Goal: Information Seeking & Learning: Compare options

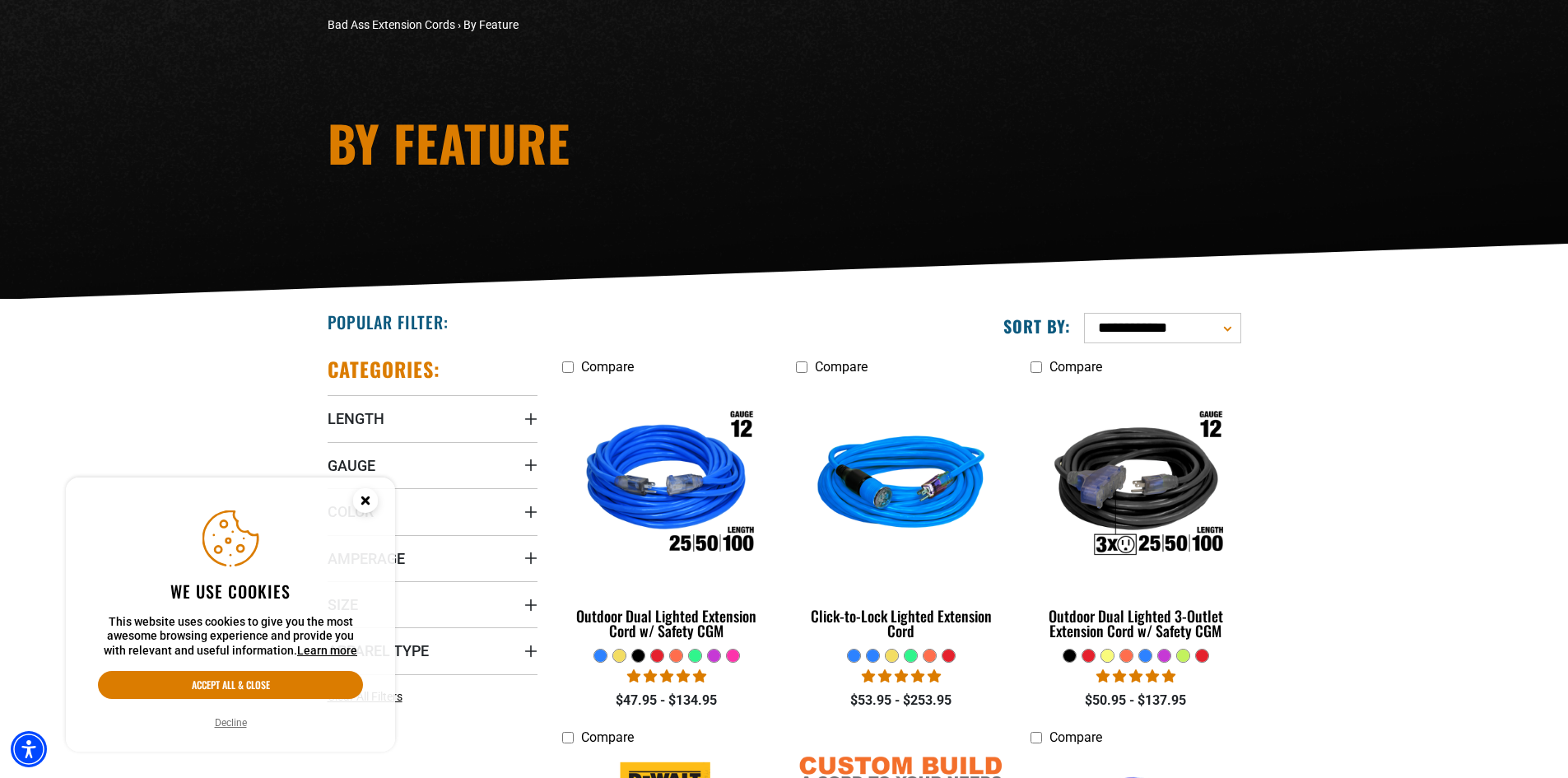
scroll to position [164, 0]
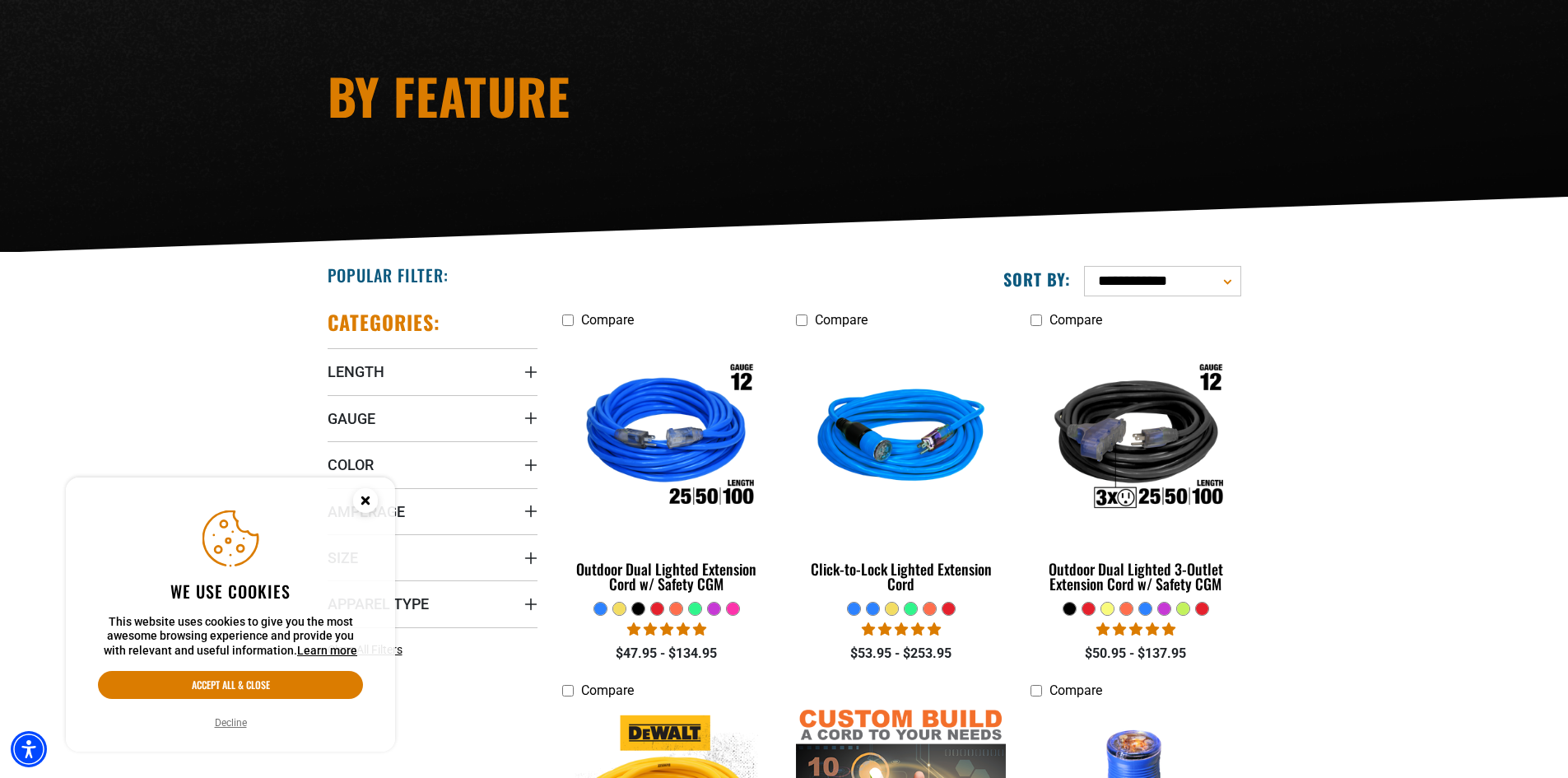
click at [363, 499] on icon "Close this option" at bounding box center [364, 499] width 6 height 6
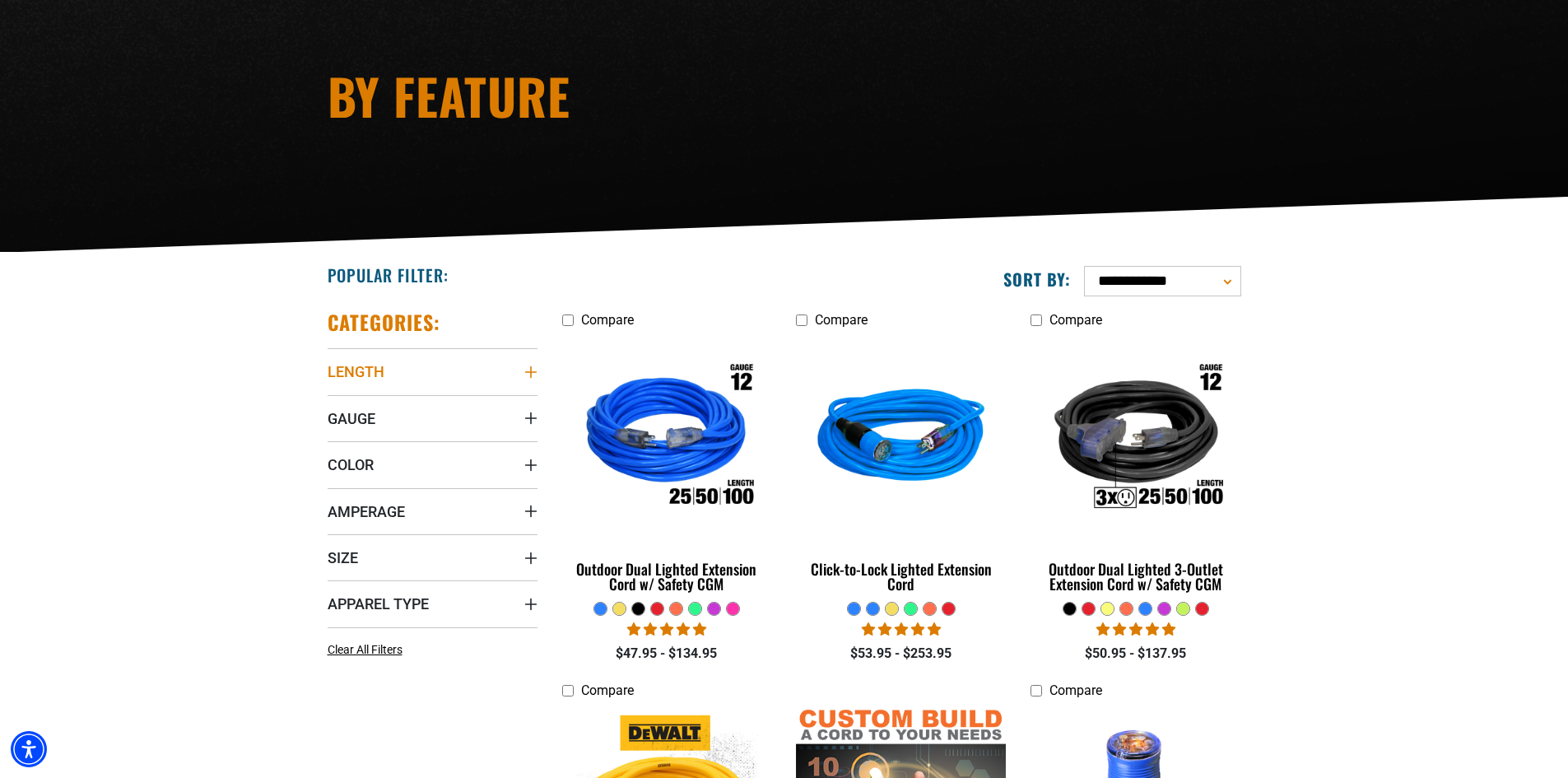
click at [526, 368] on icon "Length" at bounding box center [531, 372] width 13 height 13
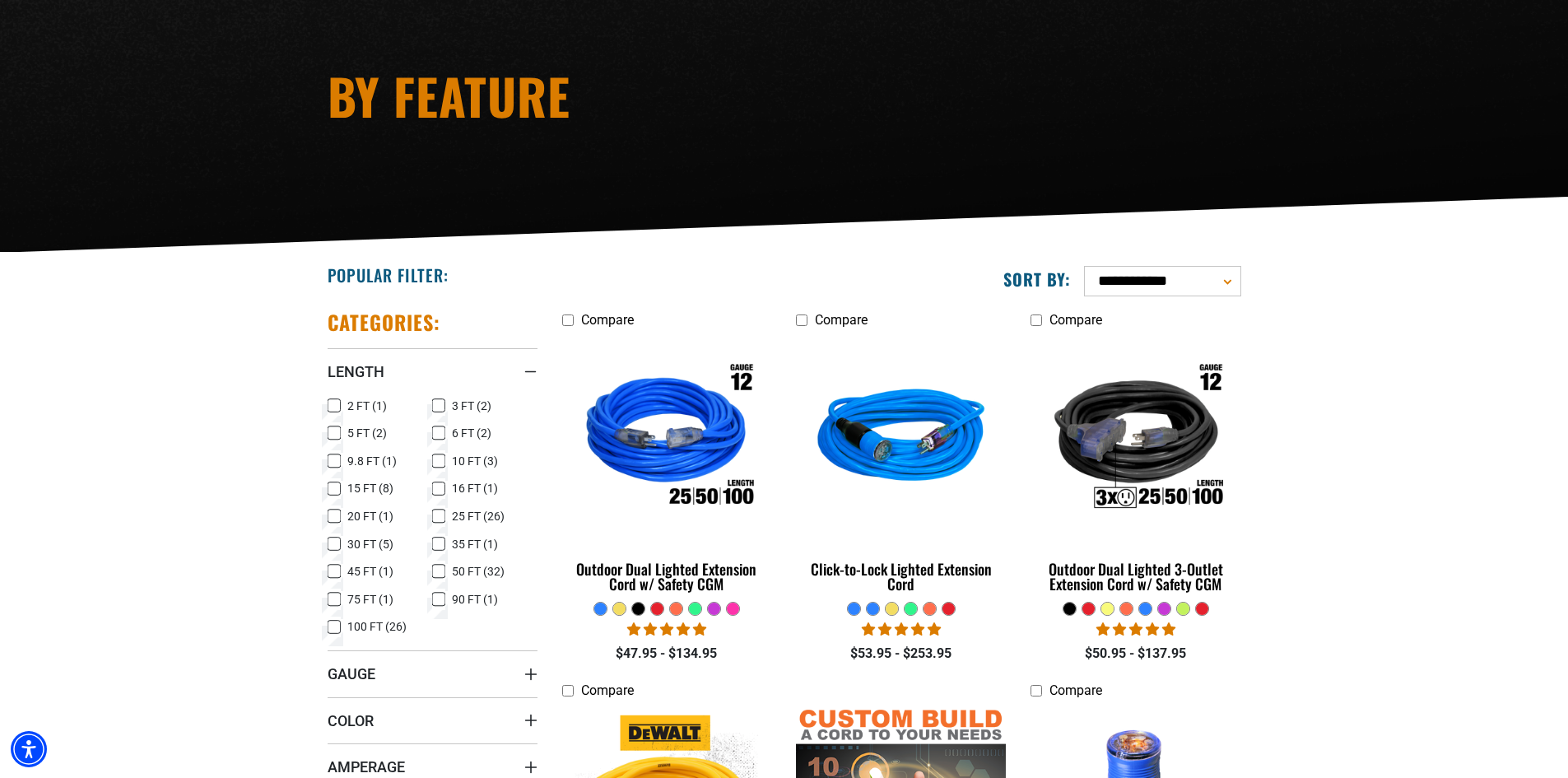
click at [436, 570] on icon at bounding box center [438, 571] width 13 height 22
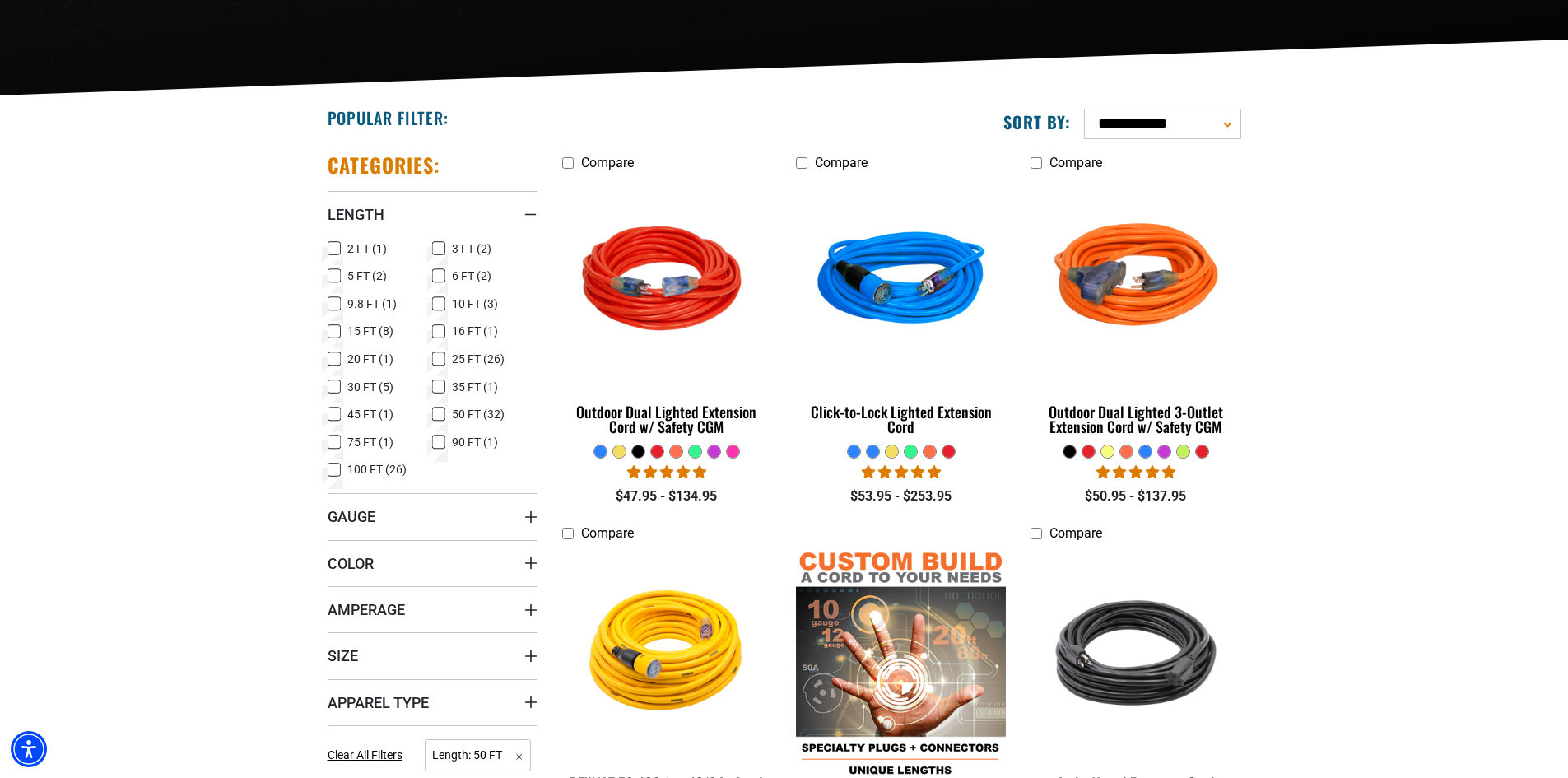
scroll to position [329, 0]
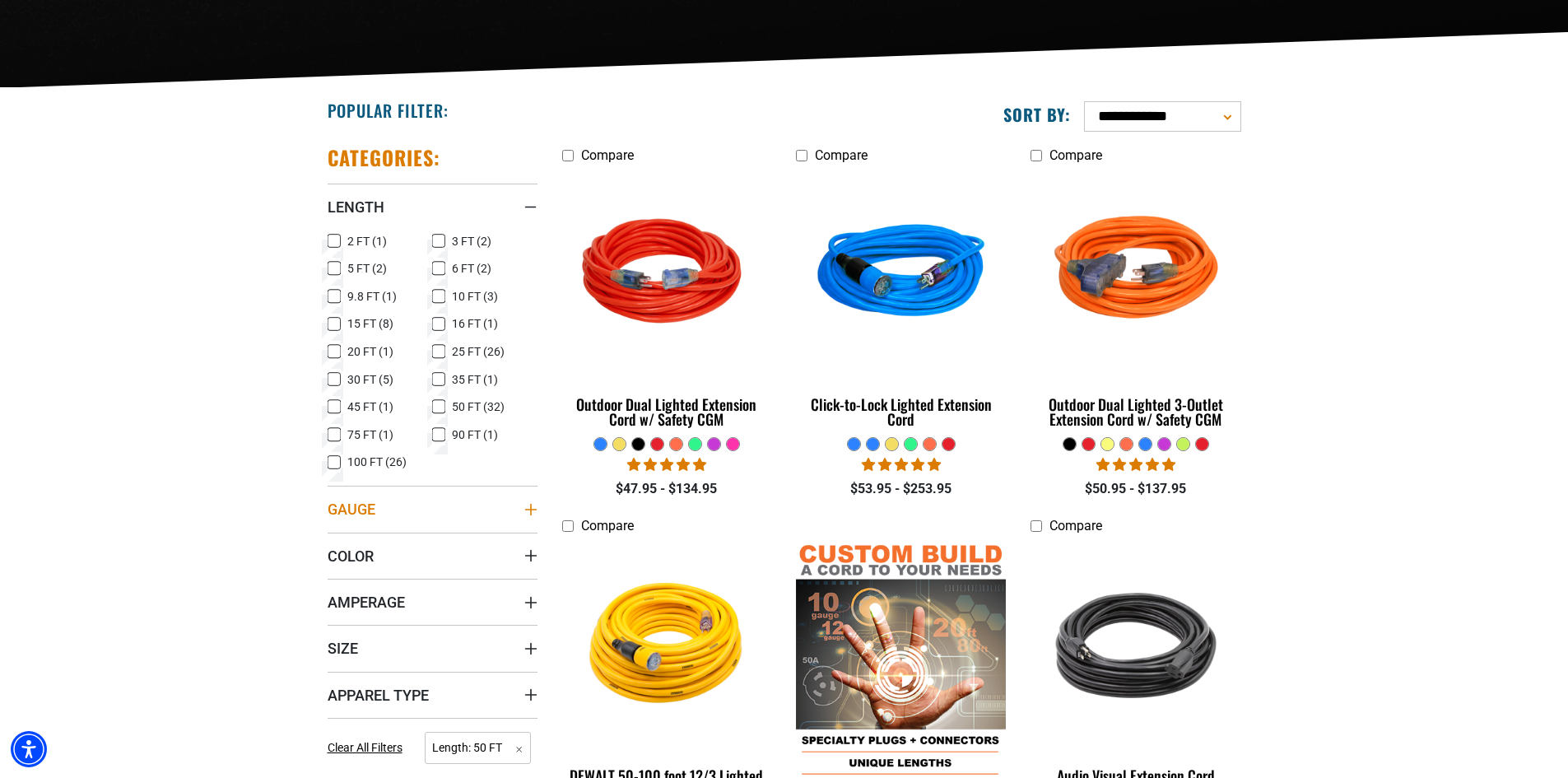
click at [529, 511] on icon "Gauge" at bounding box center [531, 509] width 13 height 13
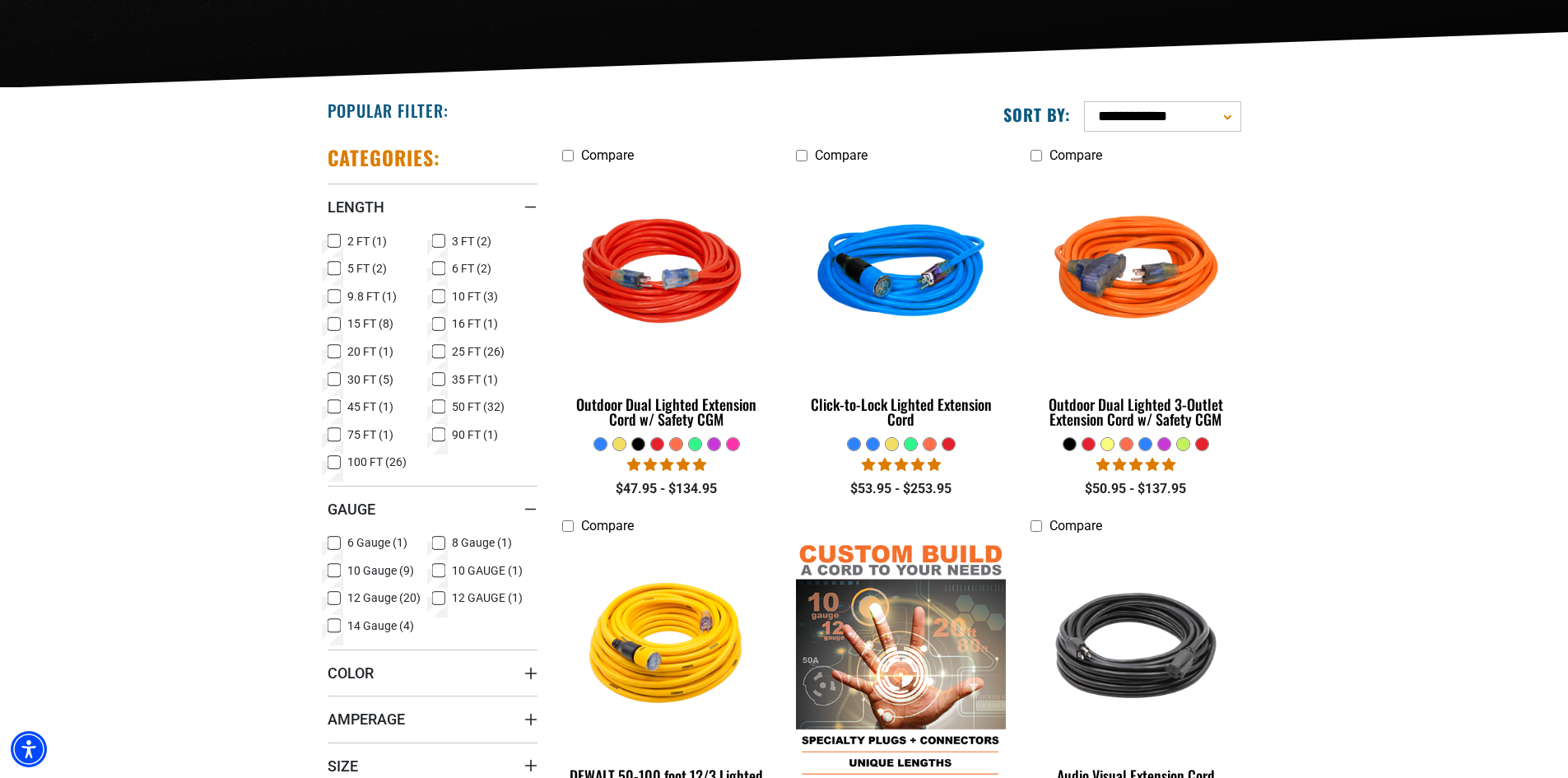
click at [334, 595] on icon at bounding box center [334, 599] width 13 height 22
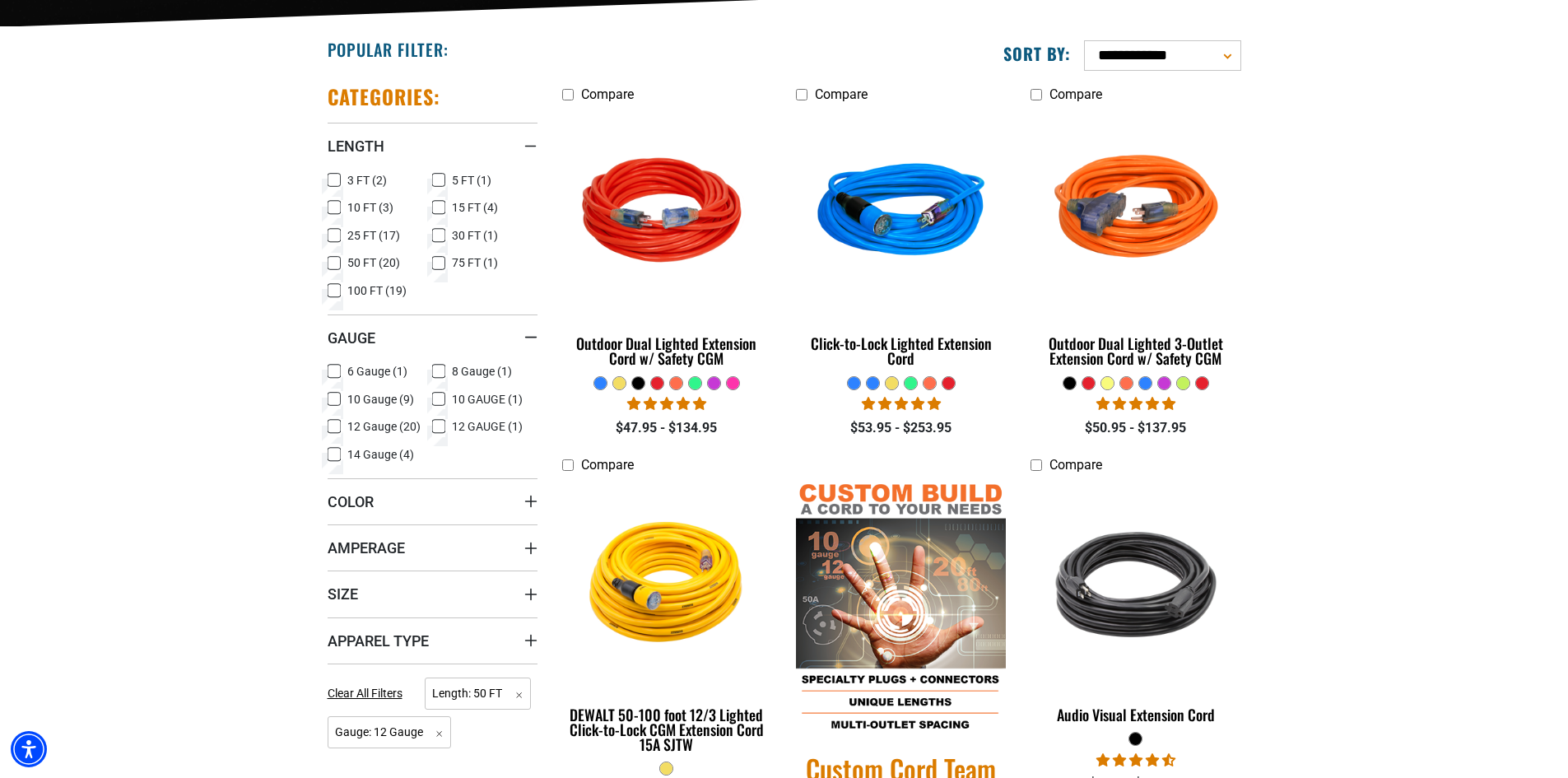
scroll to position [494, 0]
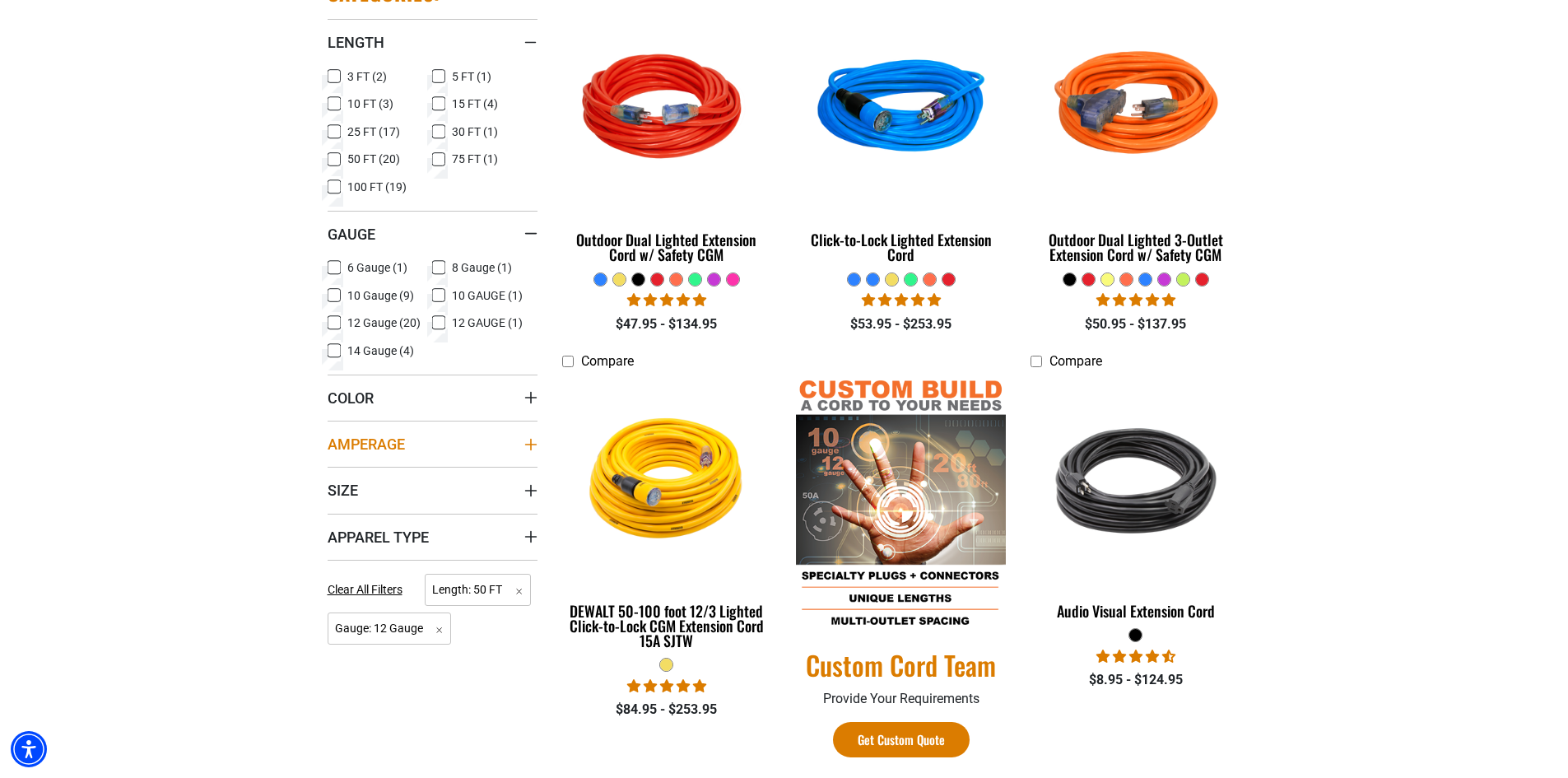
click at [528, 444] on icon "Amperage" at bounding box center [530, 444] width 12 height 12
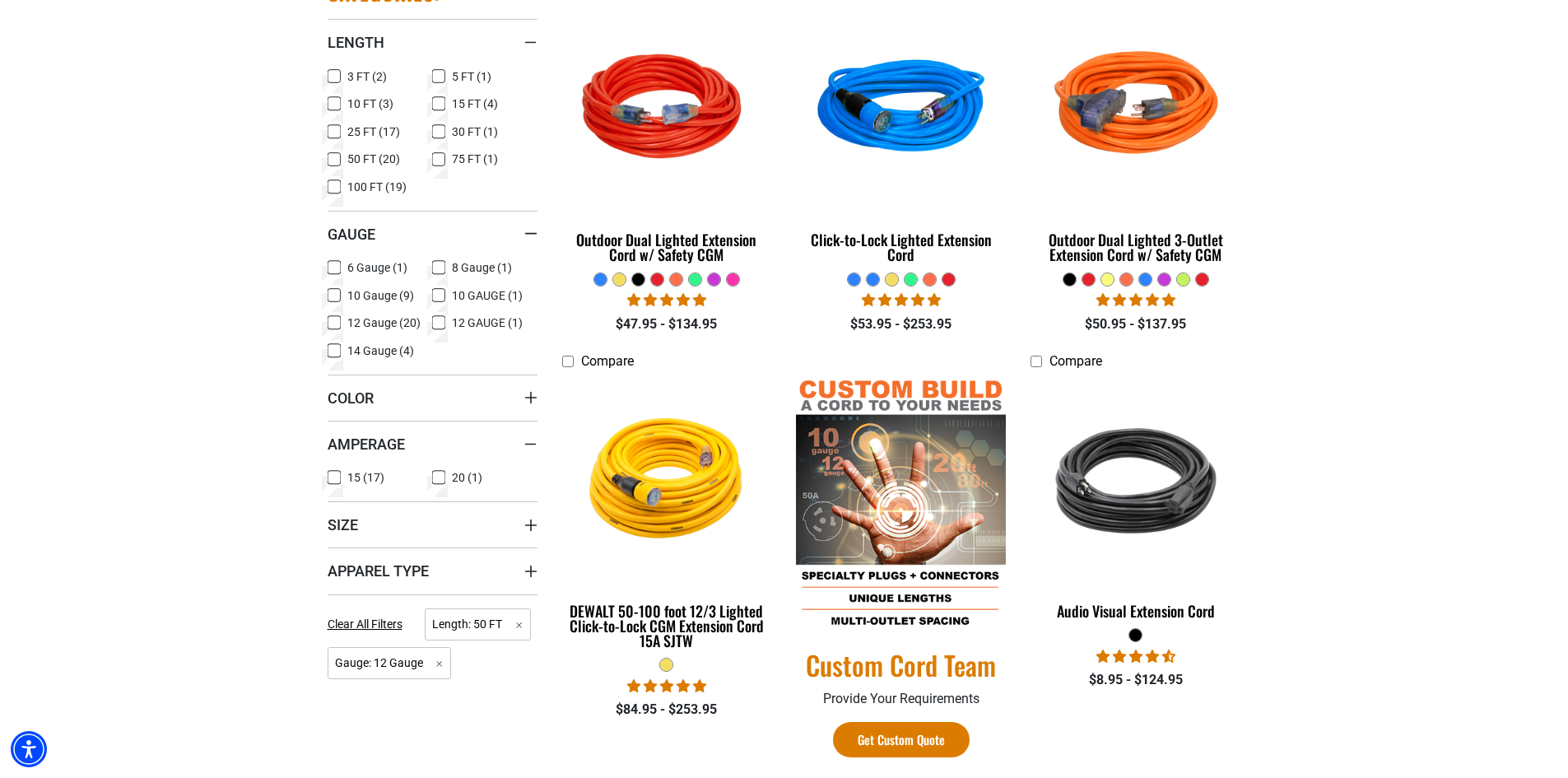
click at [331, 475] on icon at bounding box center [334, 478] width 13 height 22
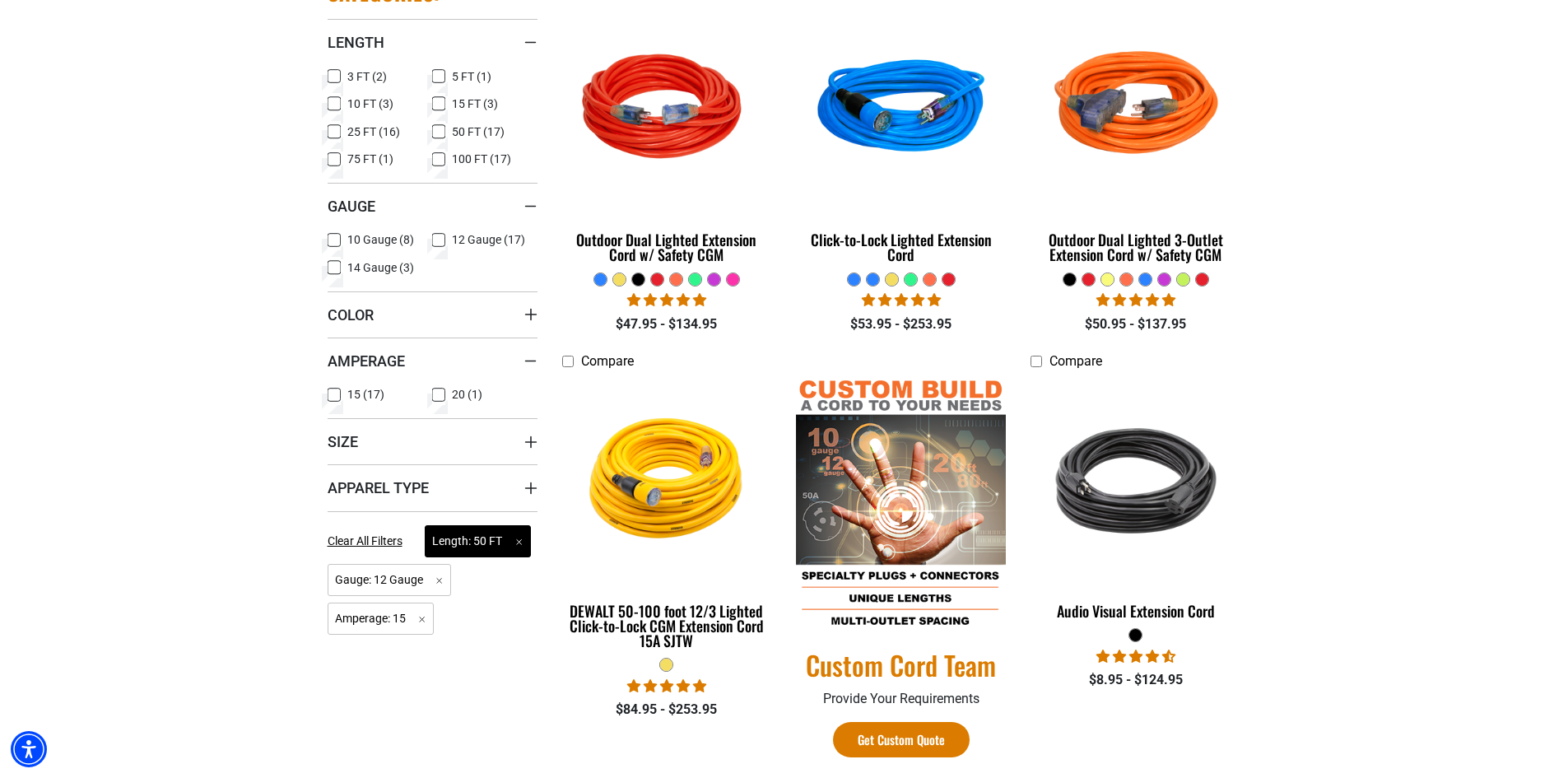
click at [526, 525] on span "Length: 50 FT Remove filter" at bounding box center [477, 541] width 106 height 33
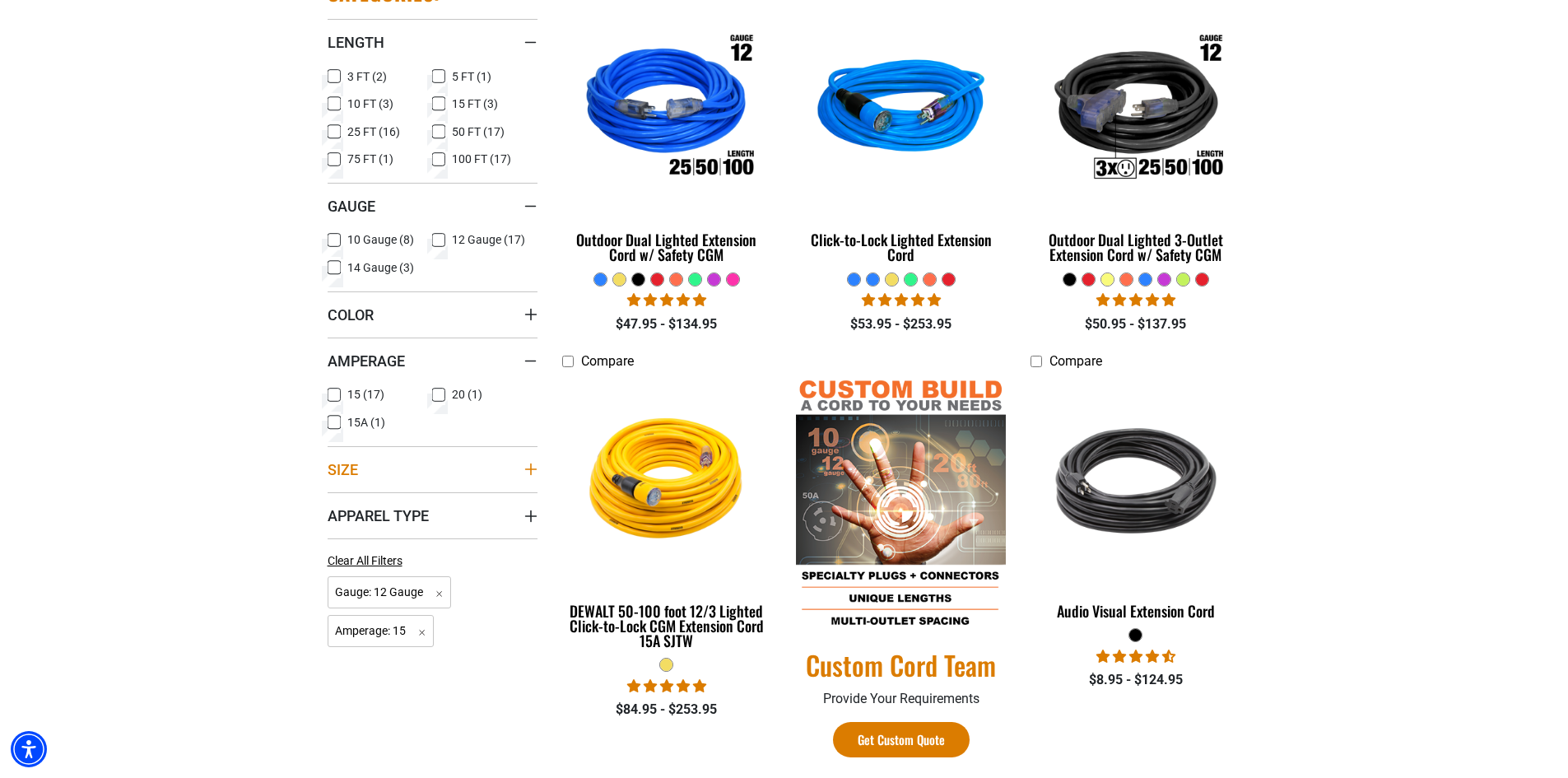
click at [532, 466] on icon "Size" at bounding box center [531, 469] width 13 height 13
click at [529, 540] on icon "Apparel Type" at bounding box center [531, 543] width 13 height 13
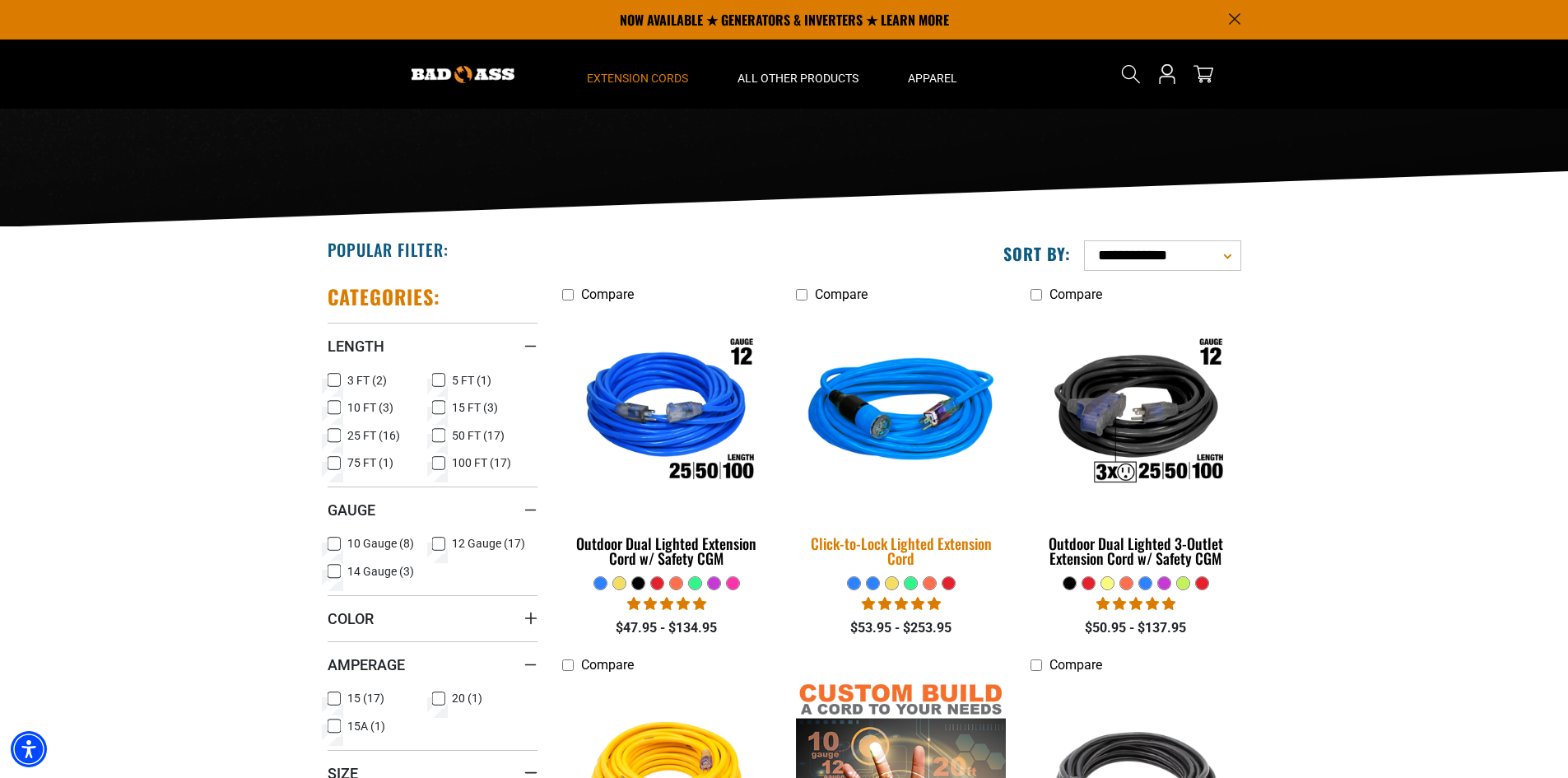
scroll to position [164, 0]
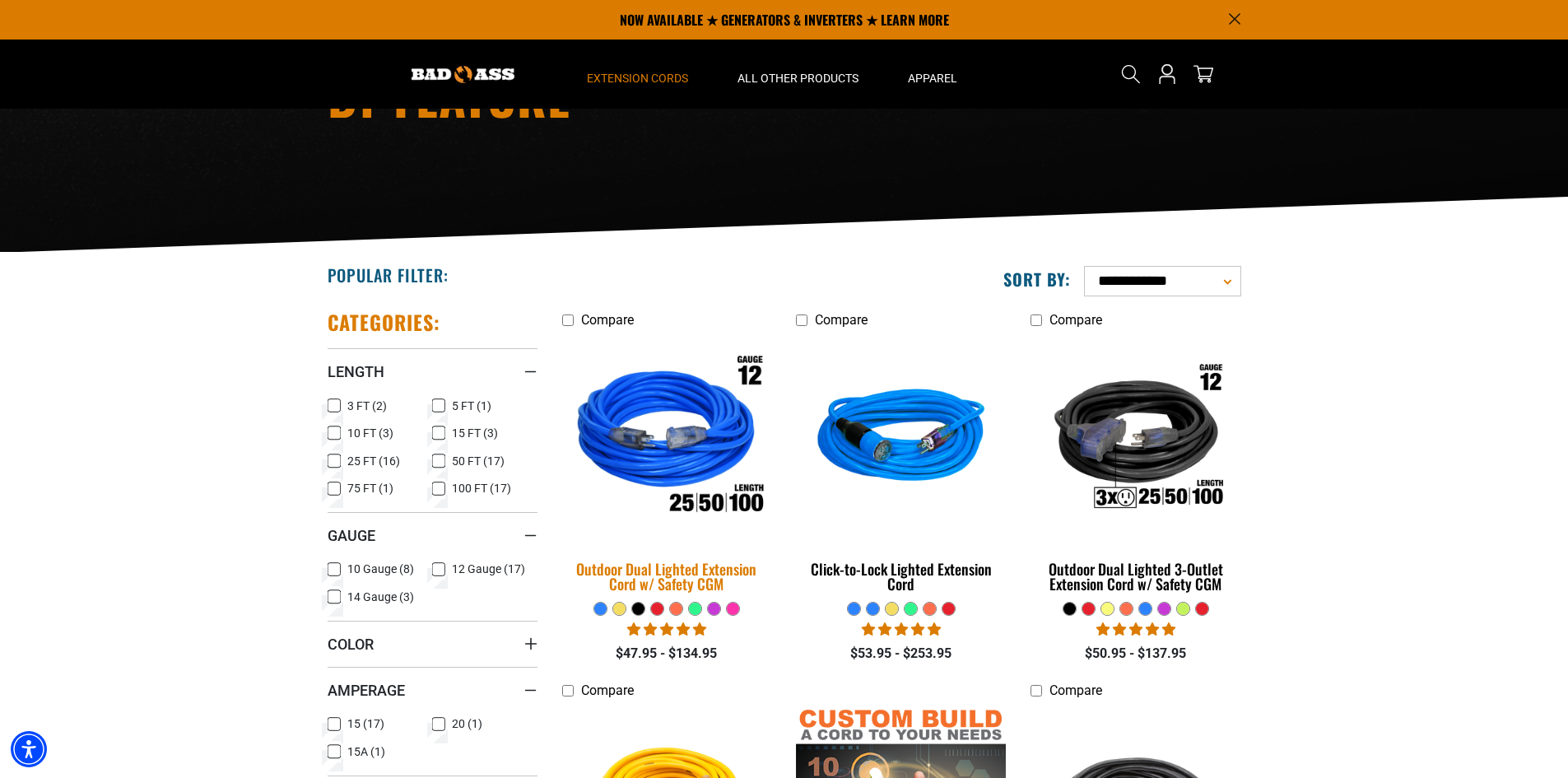
click at [678, 454] on img at bounding box center [666, 439] width 230 height 211
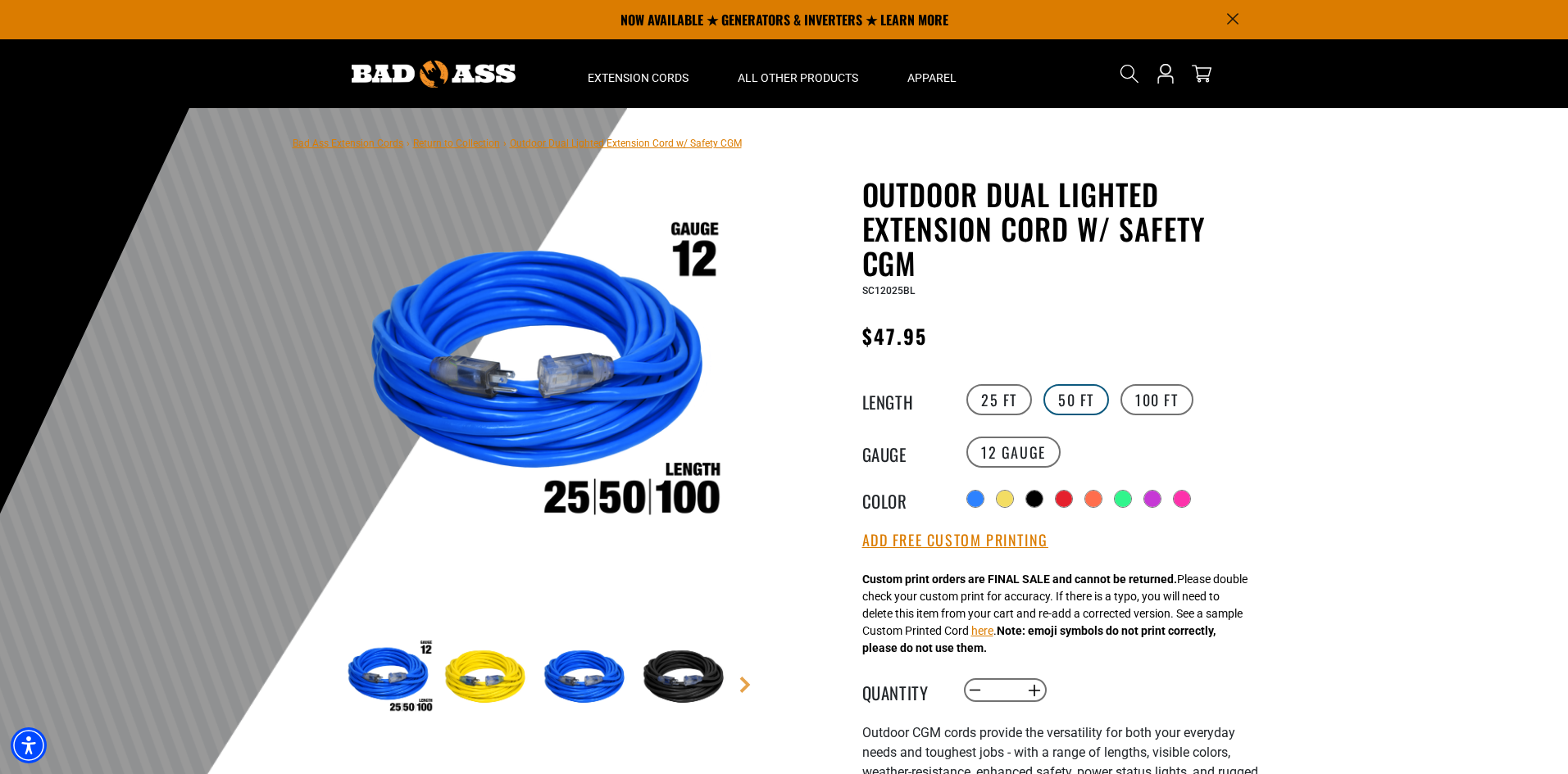
click at [1087, 402] on label "50 FT" at bounding box center [1076, 400] width 66 height 32
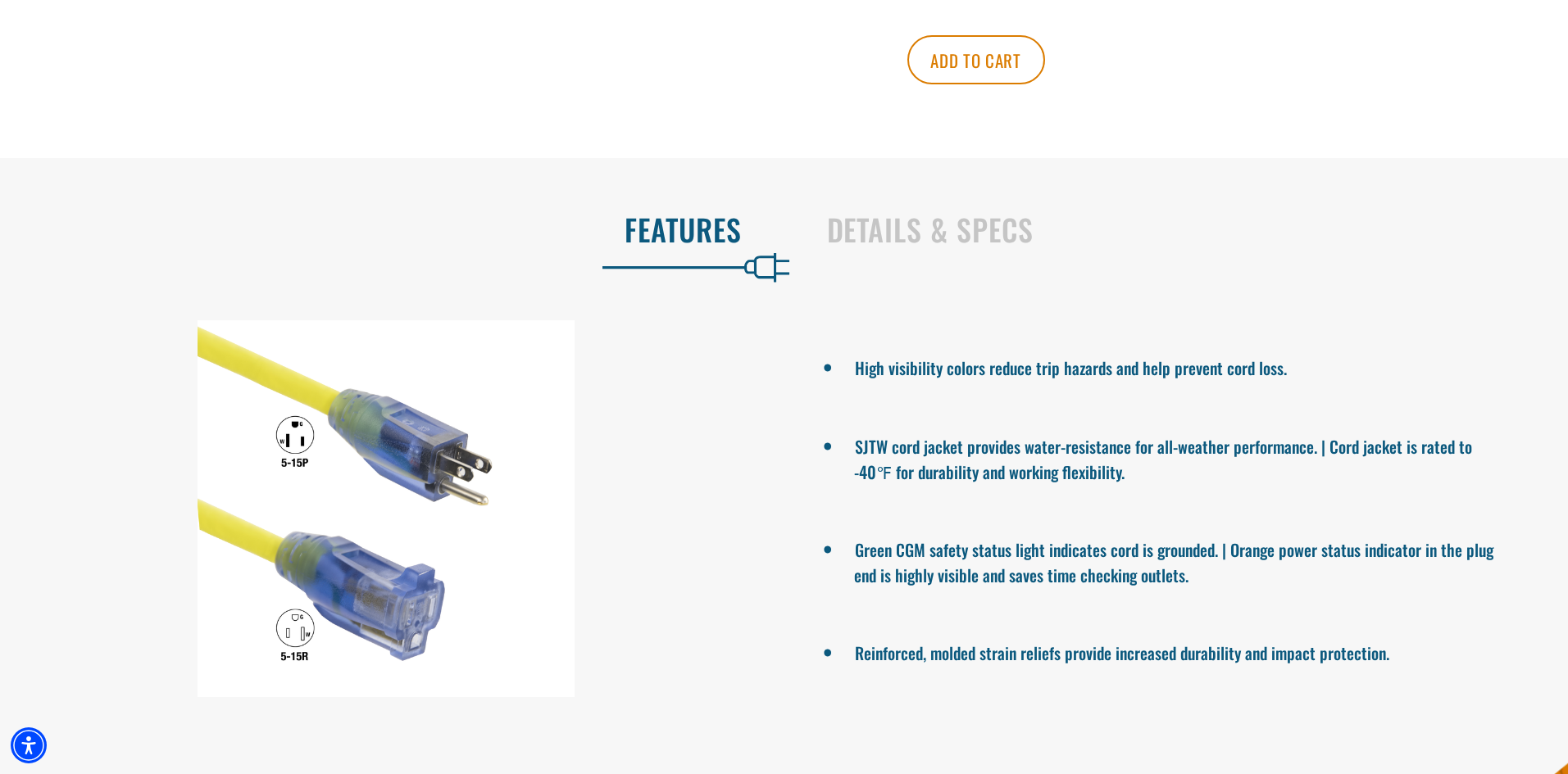
scroll to position [983, 0]
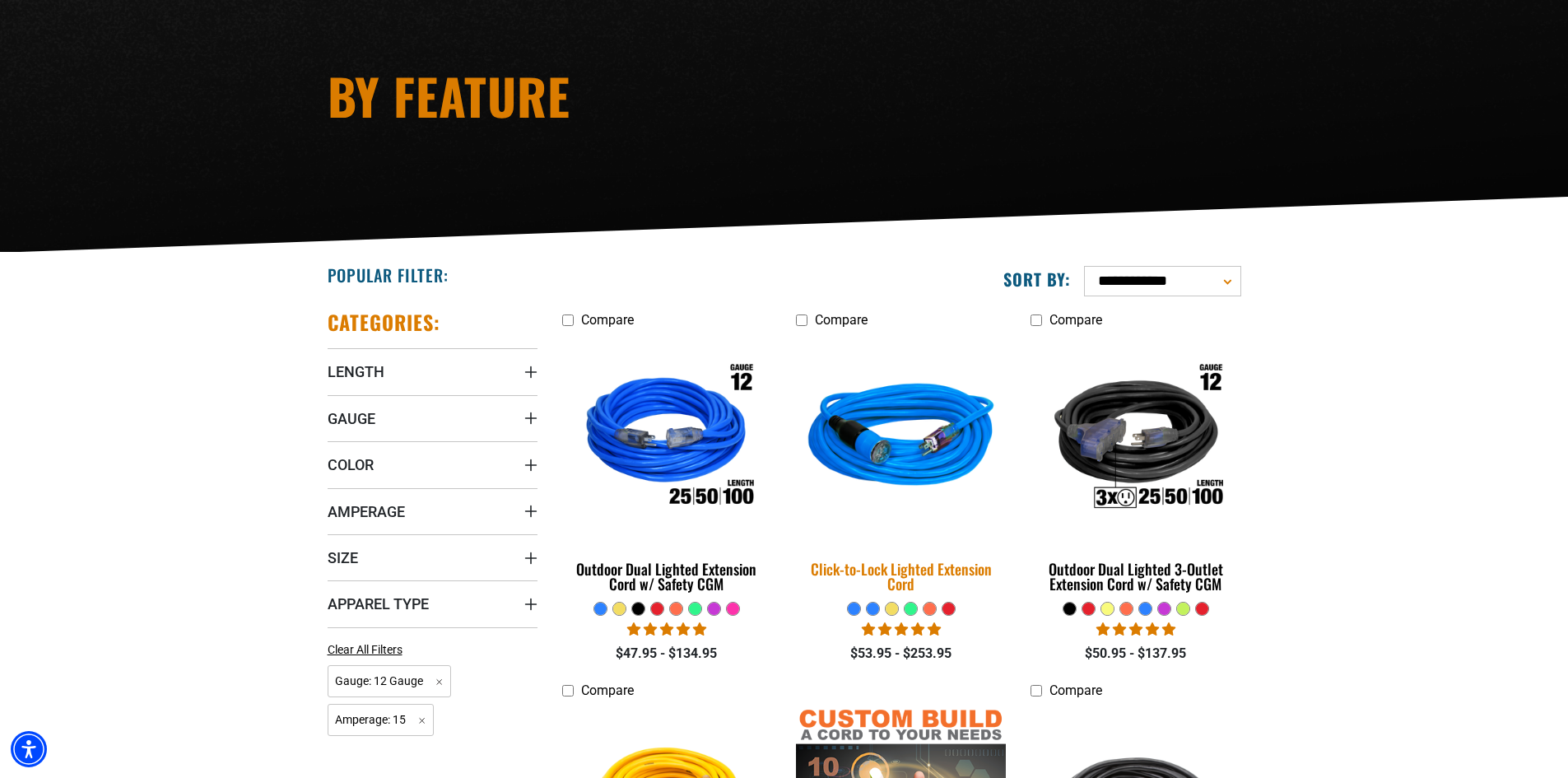
click at [934, 463] on img at bounding box center [901, 439] width 230 height 211
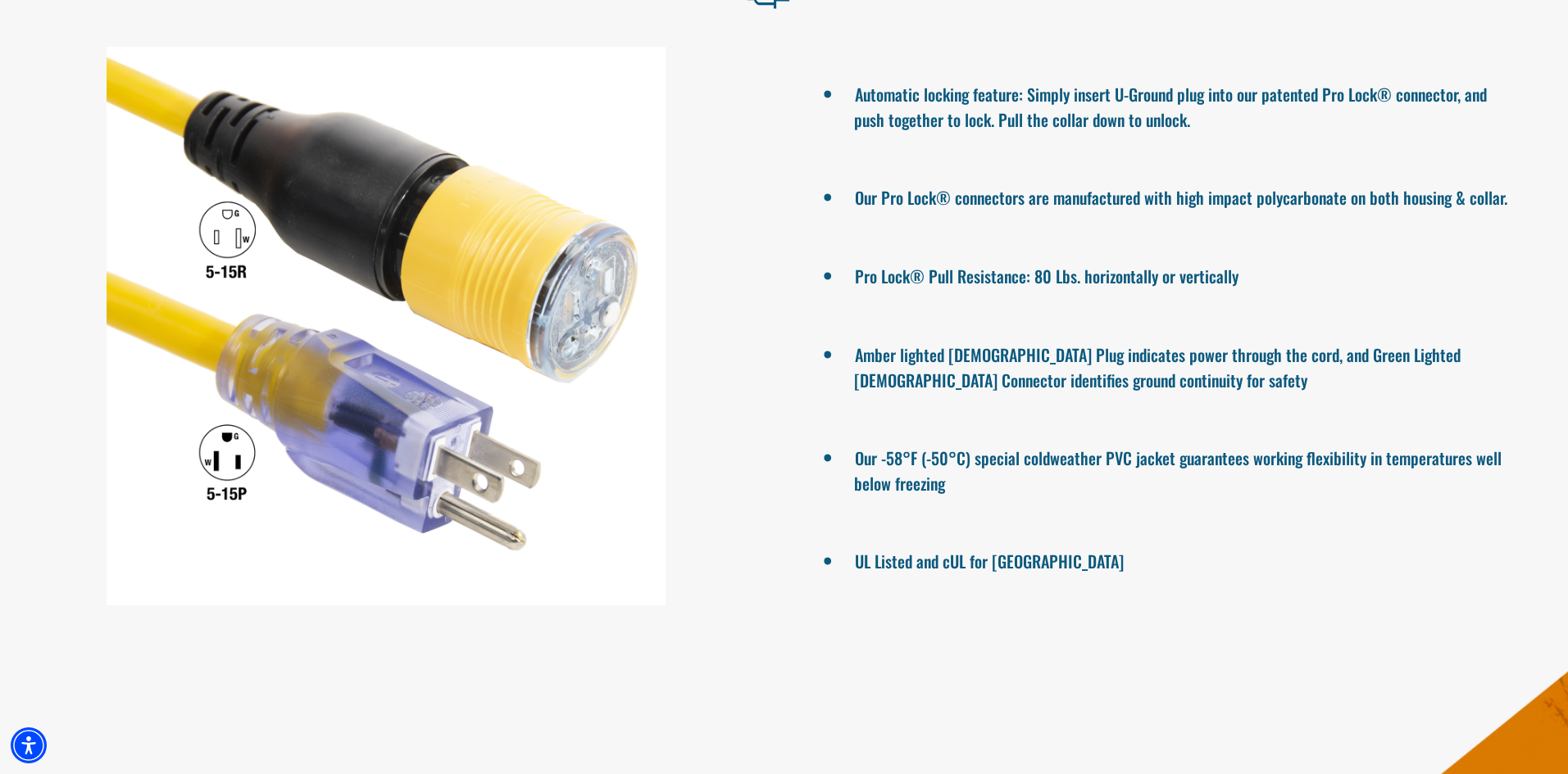
scroll to position [1311, 0]
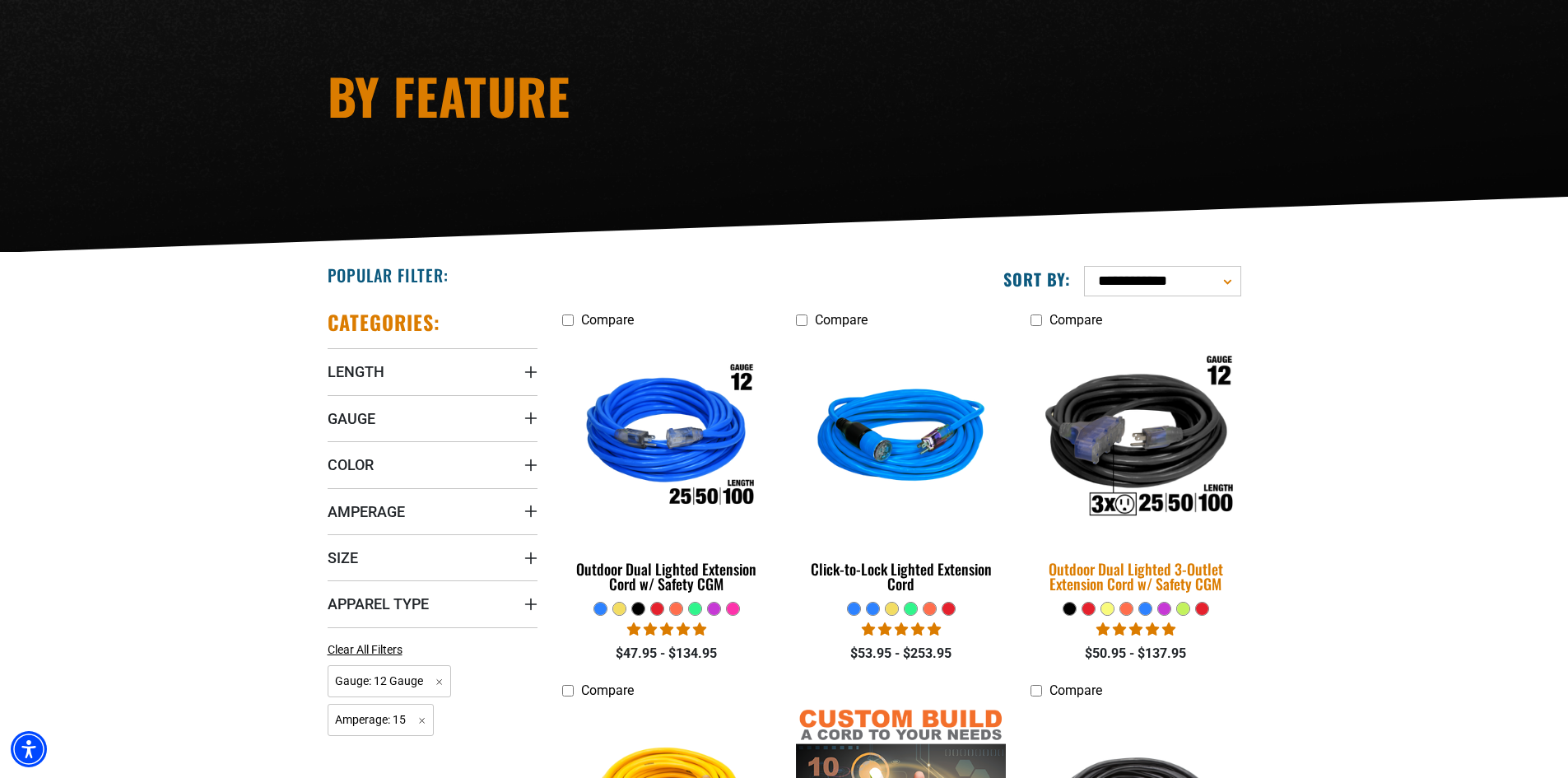
click at [1139, 459] on img at bounding box center [1135, 439] width 230 height 211
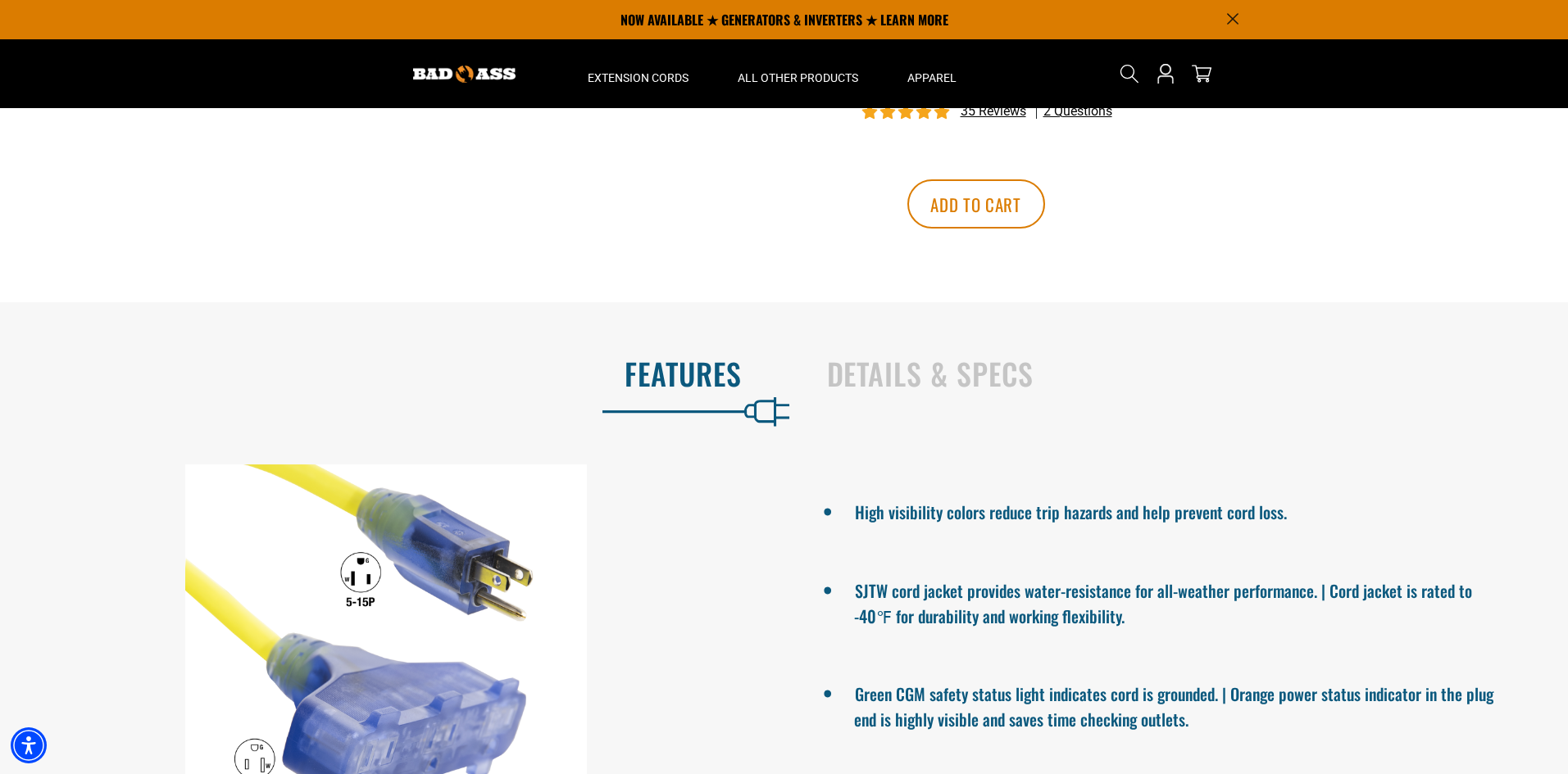
scroll to position [819, 0]
click at [891, 377] on h2 "Details & Specs" at bounding box center [1180, 373] width 707 height 34
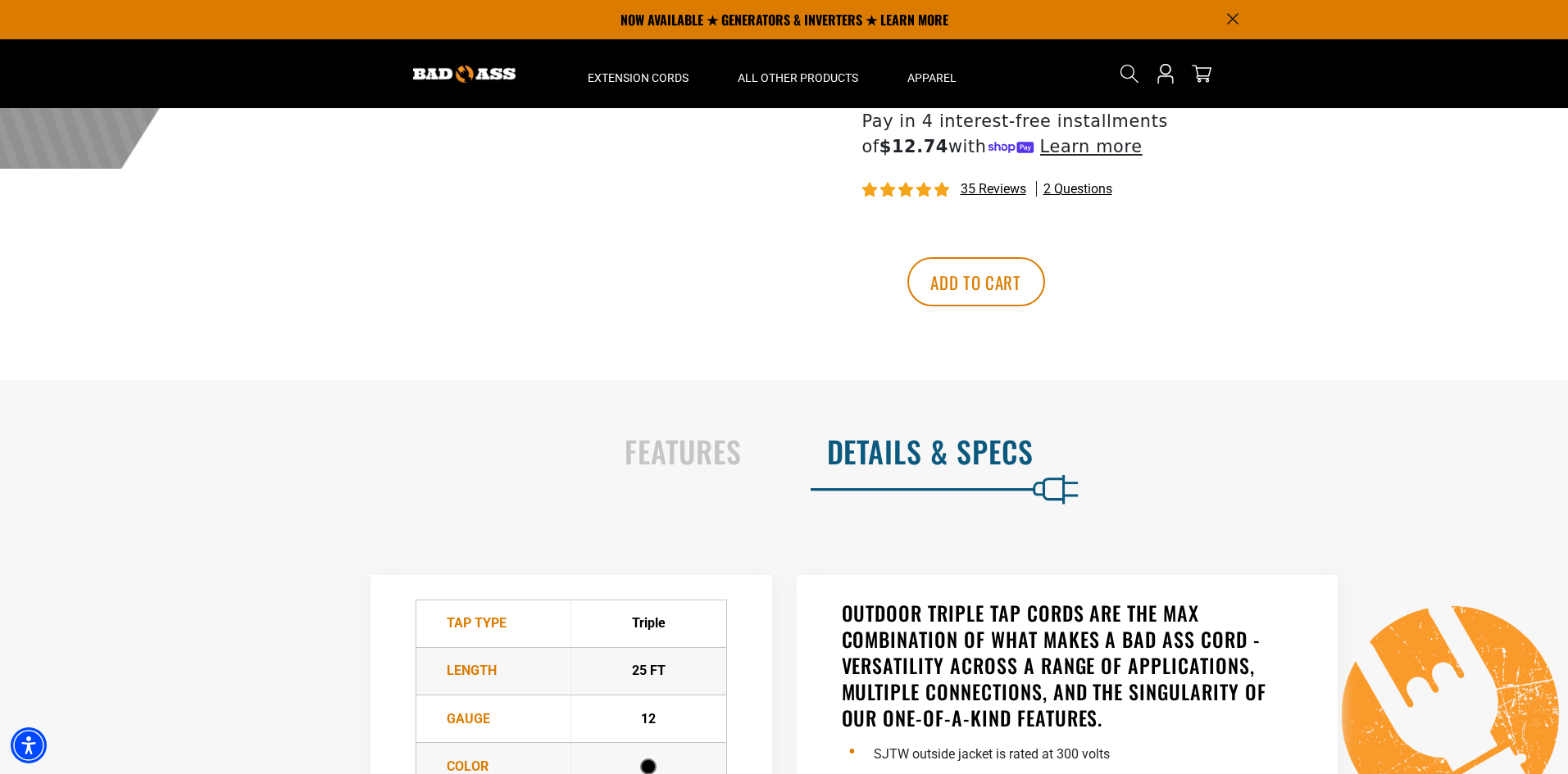
scroll to position [737, 0]
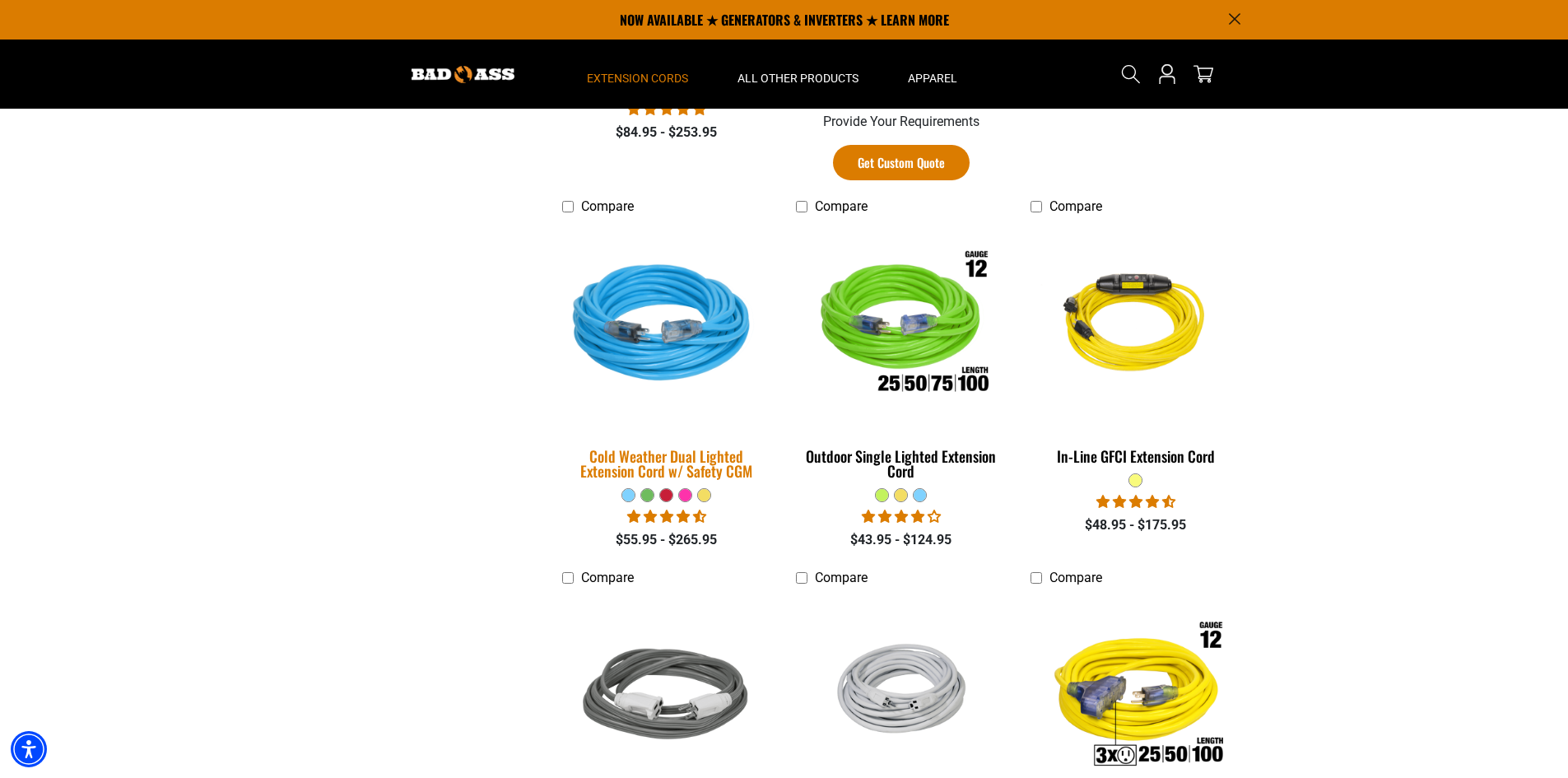
scroll to position [1070, 0]
click at [669, 344] on img at bounding box center [666, 327] width 230 height 211
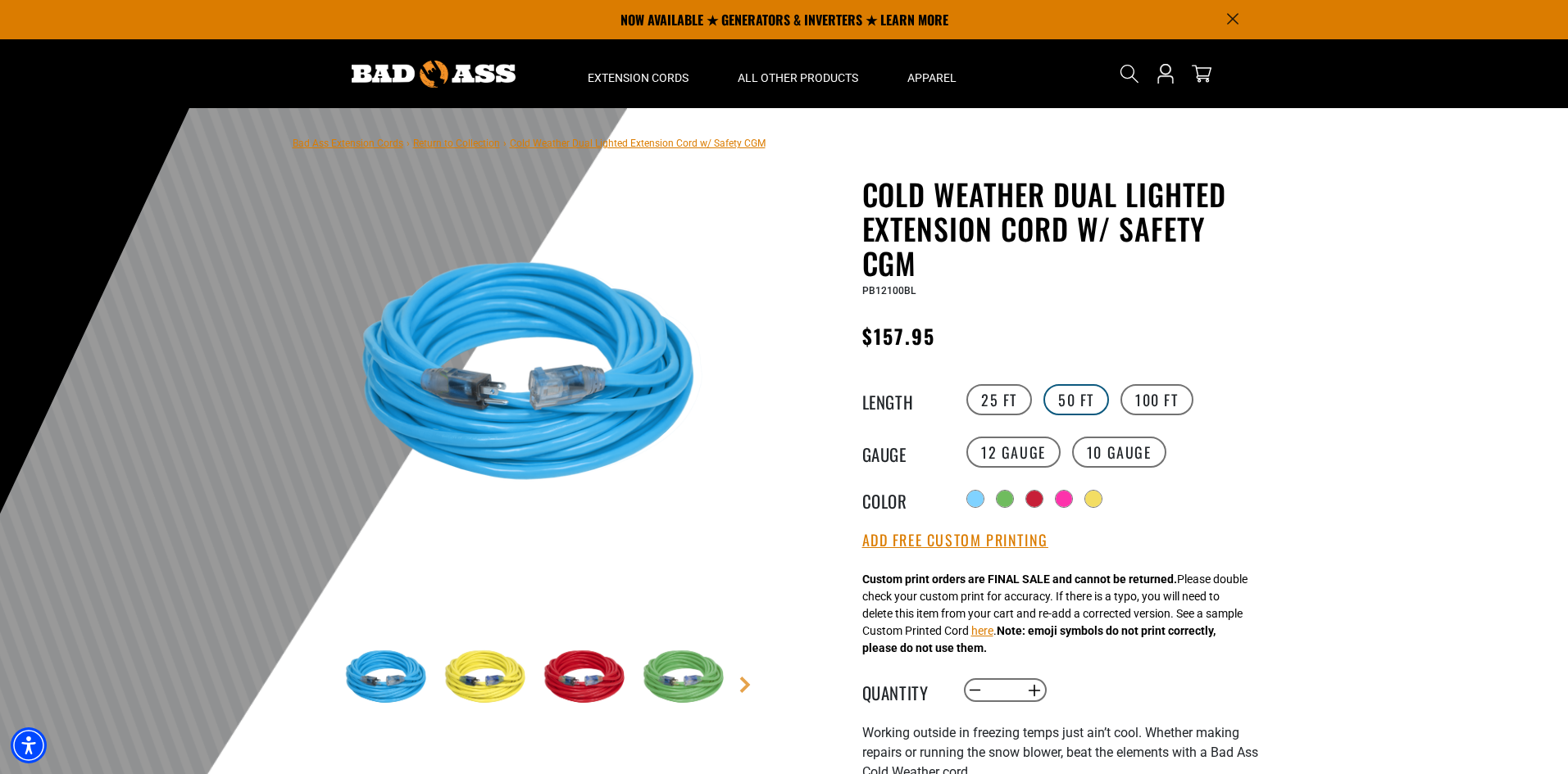
click at [1080, 395] on label "50 FT" at bounding box center [1076, 400] width 66 height 32
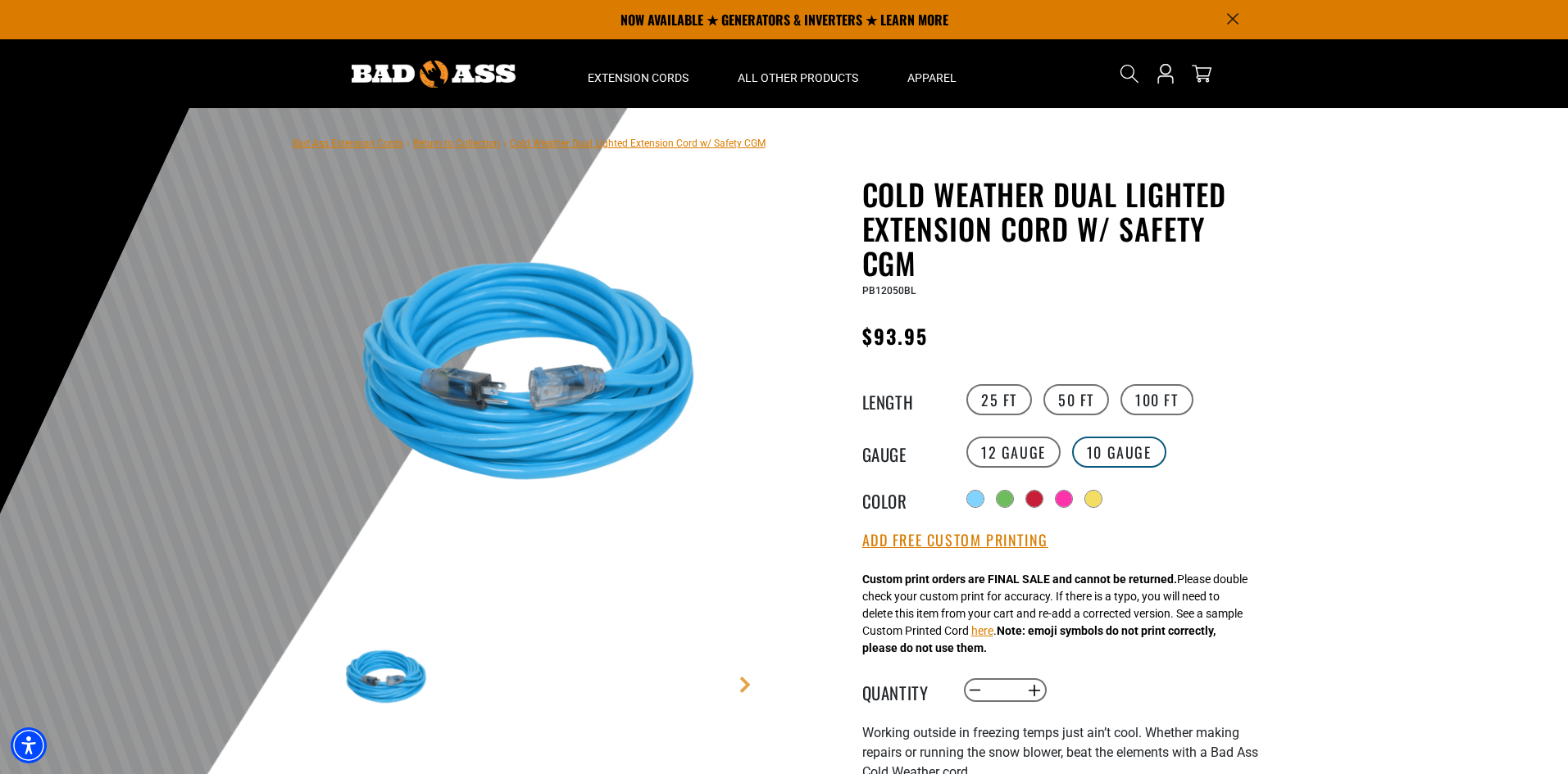
click at [1103, 446] on label "10 Gauge" at bounding box center [1119, 452] width 95 height 32
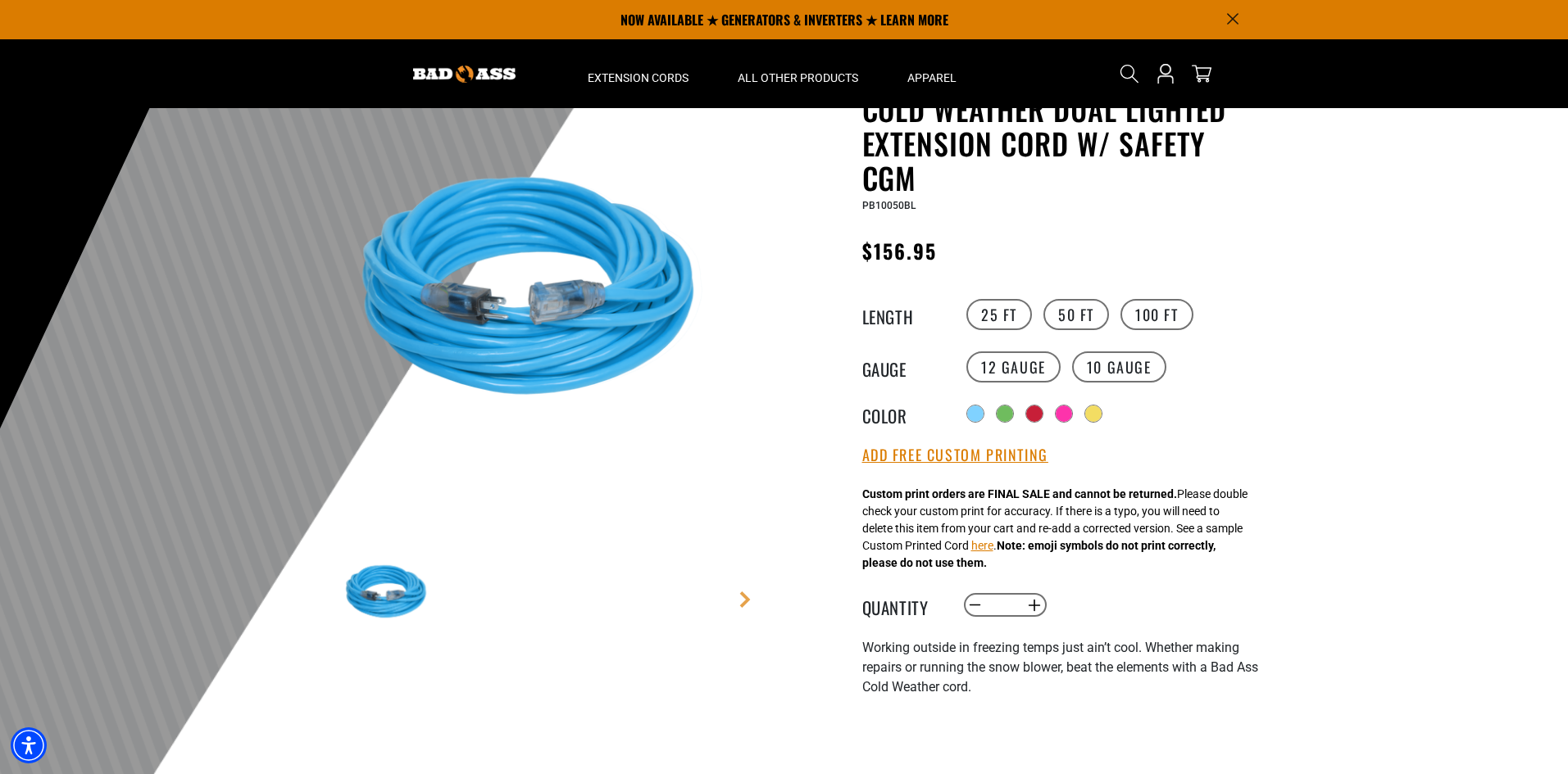
scroll to position [82, 0]
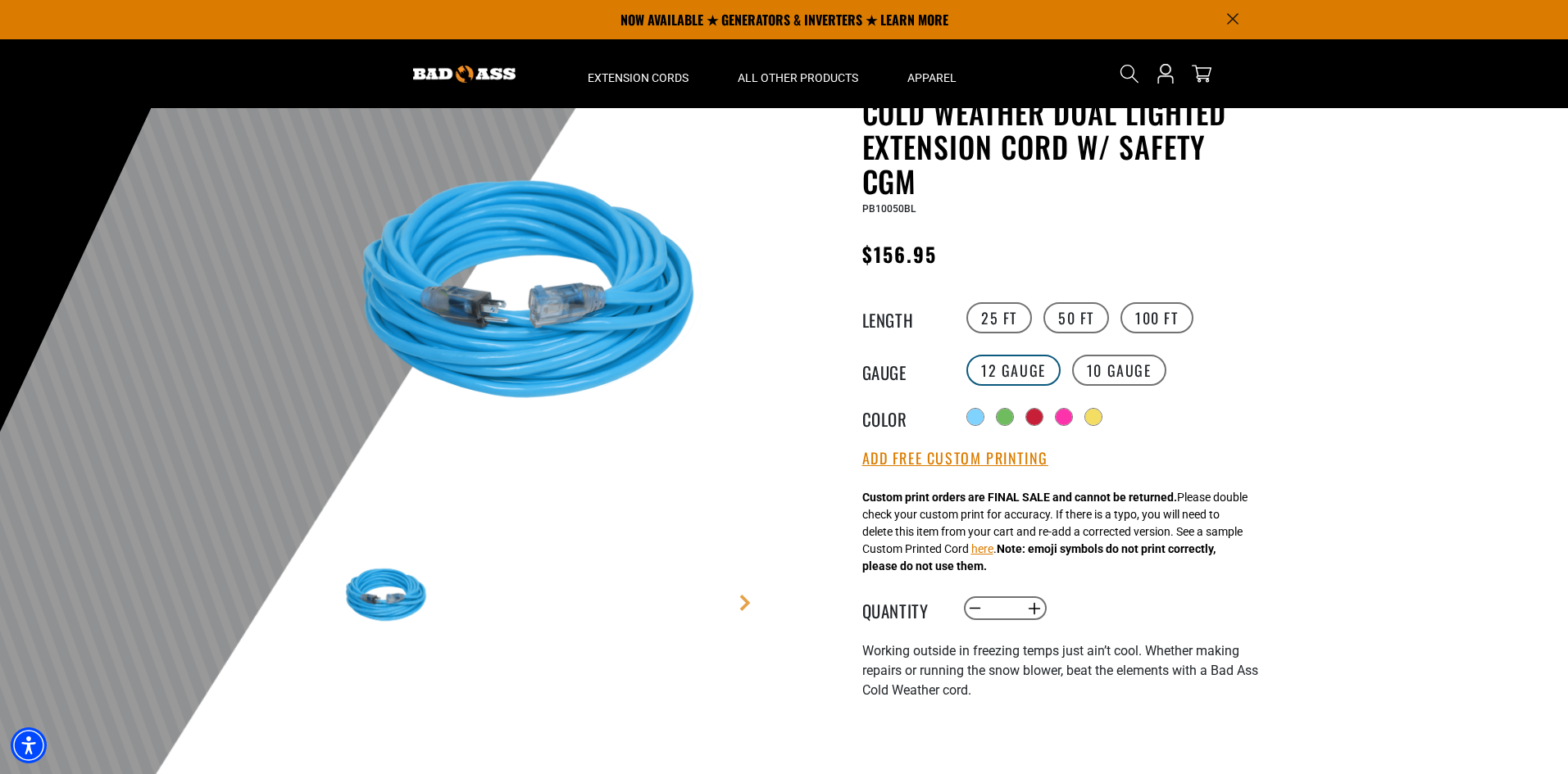
click at [1018, 363] on label "12 Gauge" at bounding box center [1014, 370] width 95 height 32
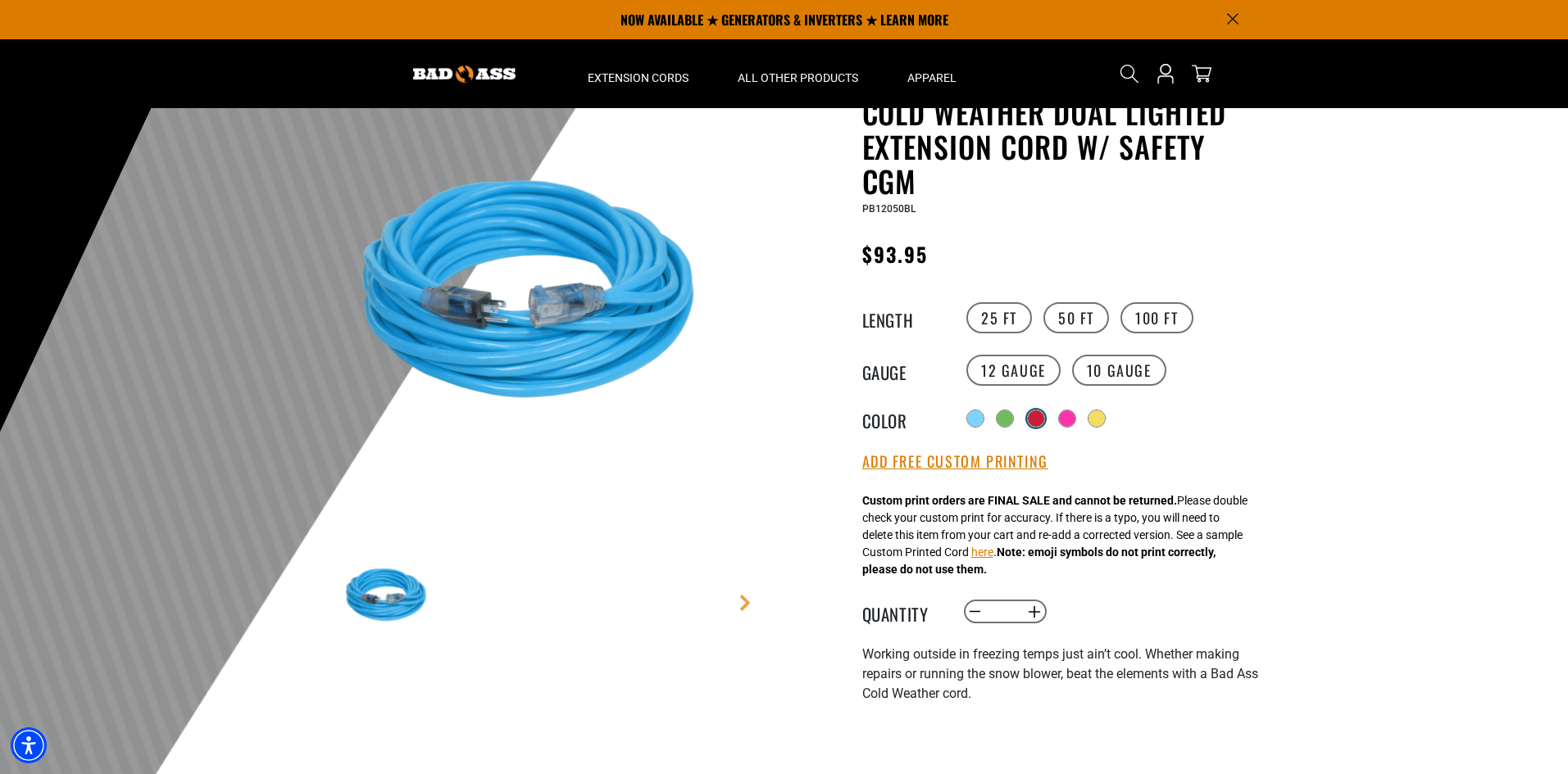
click at [1037, 421] on div at bounding box center [1036, 419] width 17 height 17
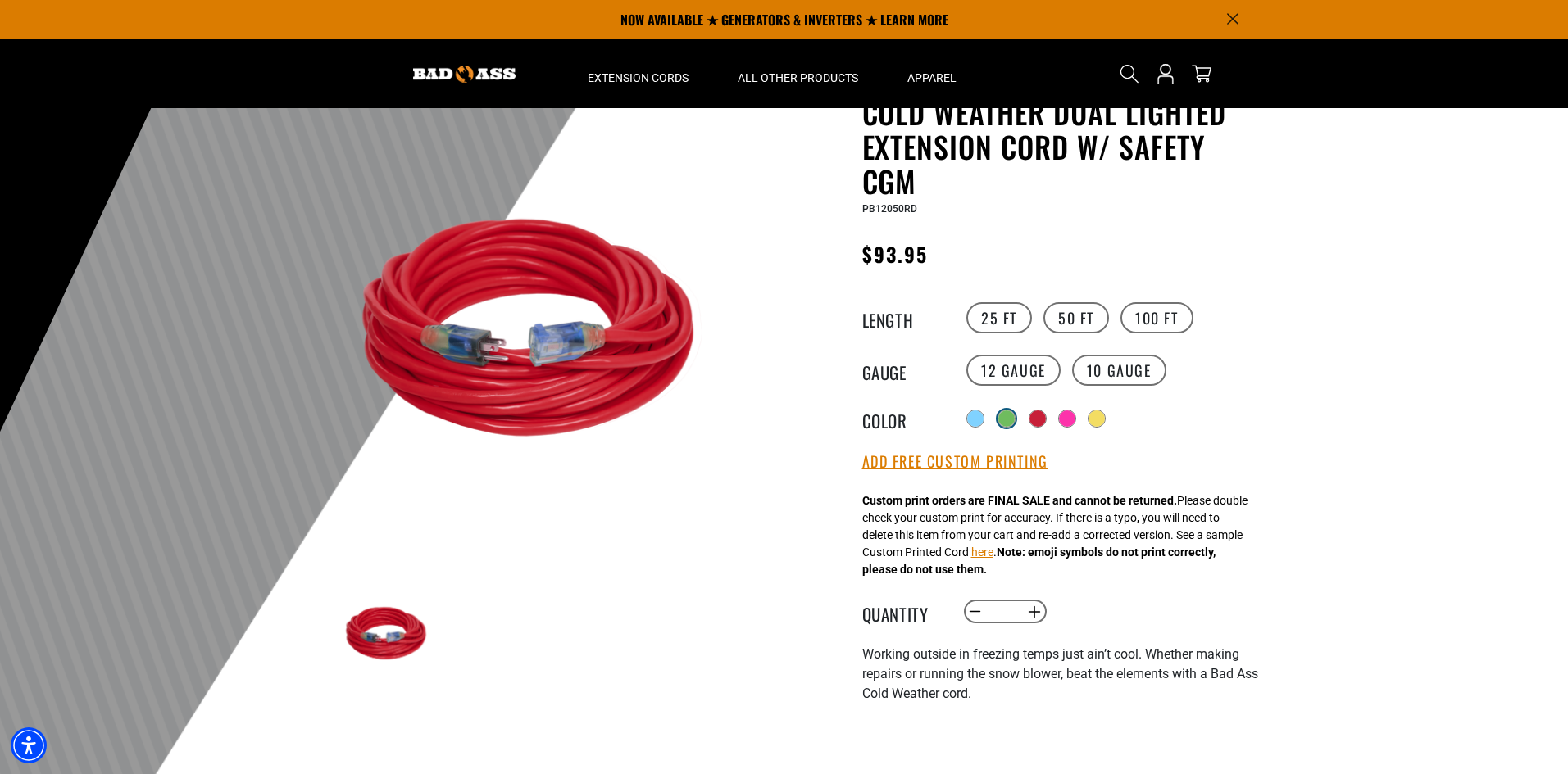
click at [1003, 421] on div at bounding box center [1007, 419] width 17 height 17
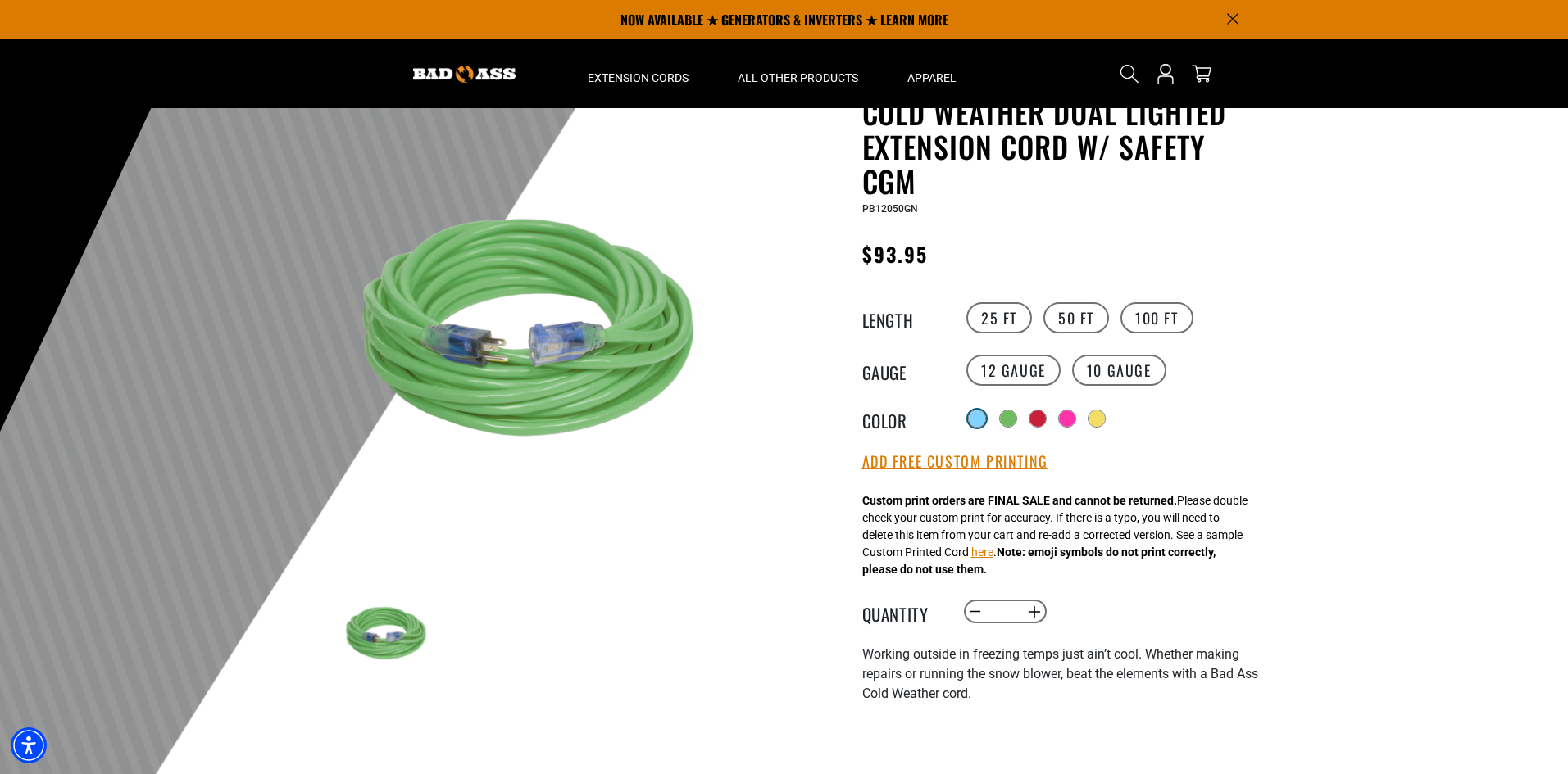
click at [980, 416] on div at bounding box center [977, 419] width 17 height 17
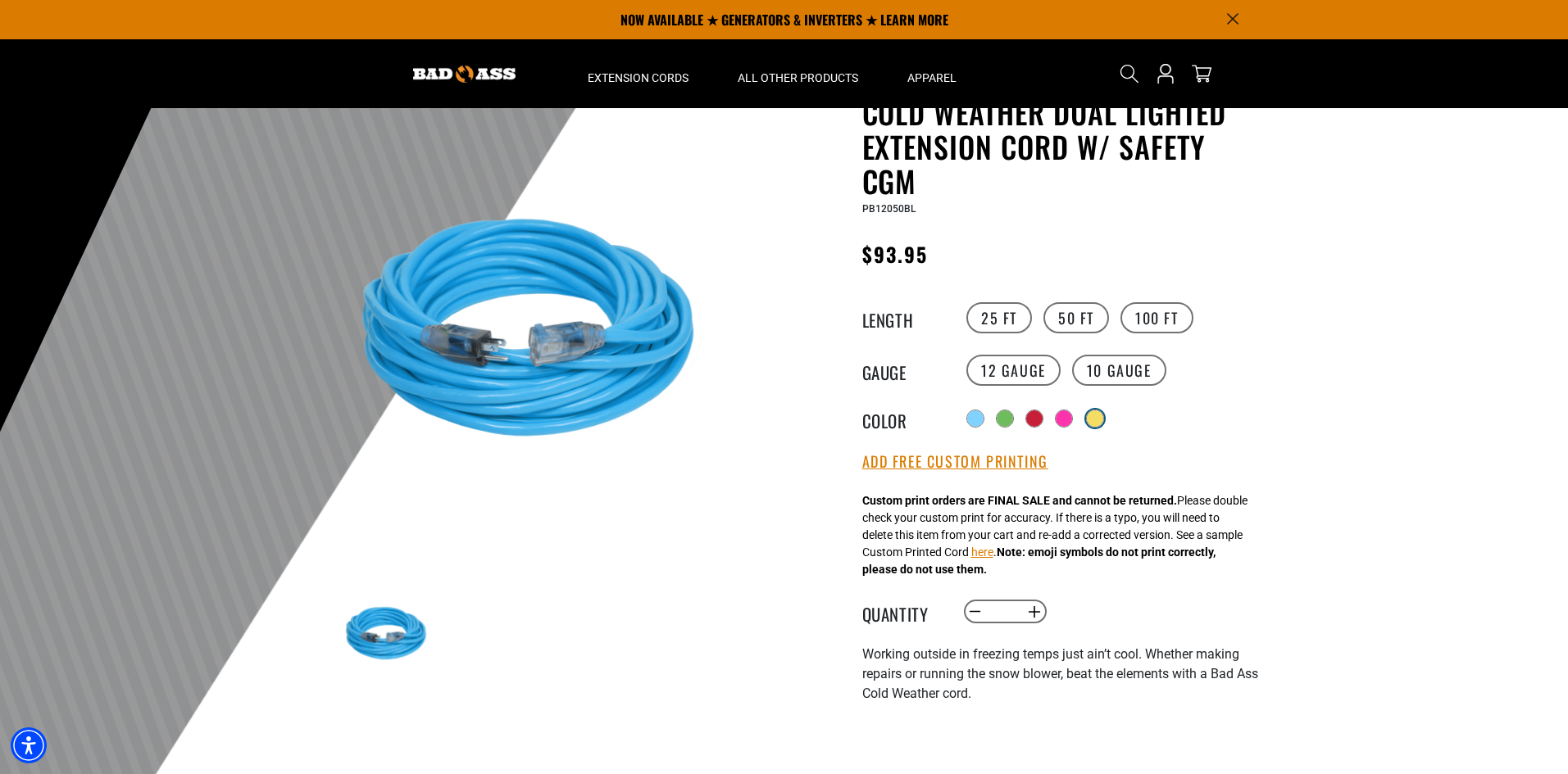
click at [1097, 419] on div at bounding box center [1095, 419] width 17 height 17
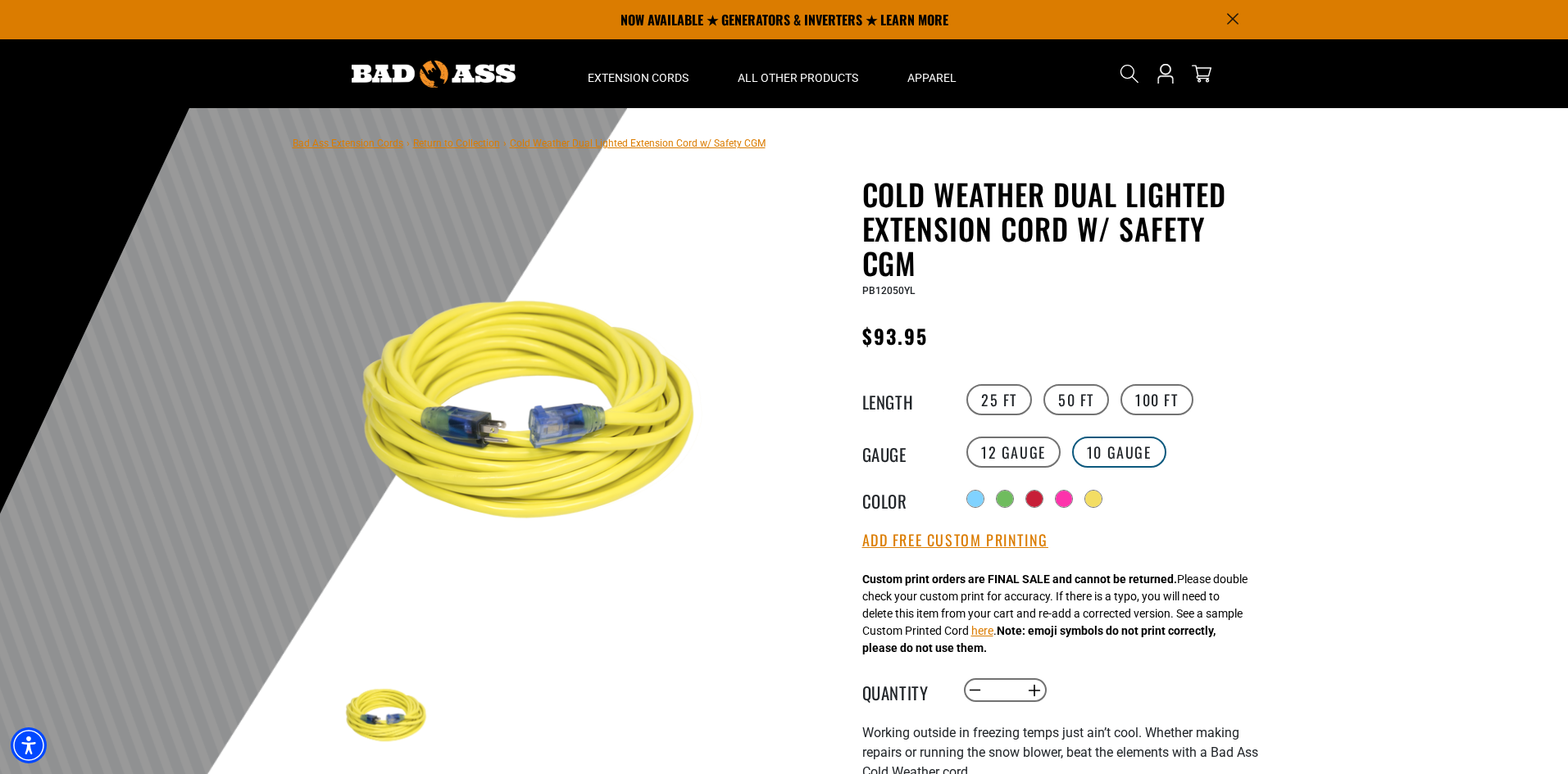
click at [1118, 457] on label "10 Gauge" at bounding box center [1119, 452] width 95 height 32
click at [1018, 450] on label "12 Gauge" at bounding box center [1014, 452] width 95 height 32
